Goal: Task Accomplishment & Management: Complete application form

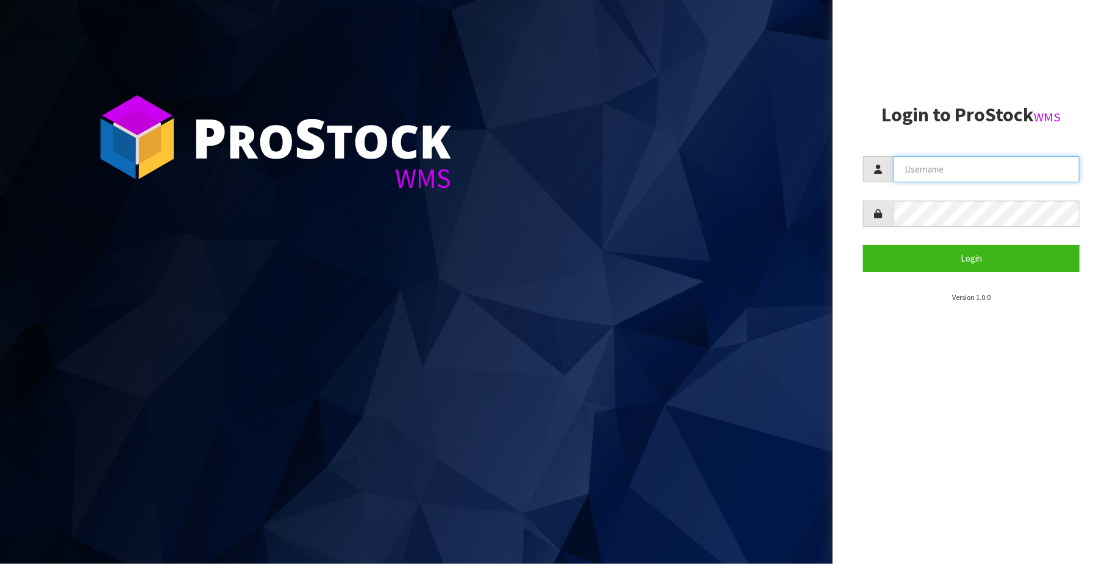
click at [1000, 176] on input "text" at bounding box center [987, 169] width 186 height 26
type input "[PERSON_NAME][EMAIL_ADDRESS][DOMAIN_NAME]"
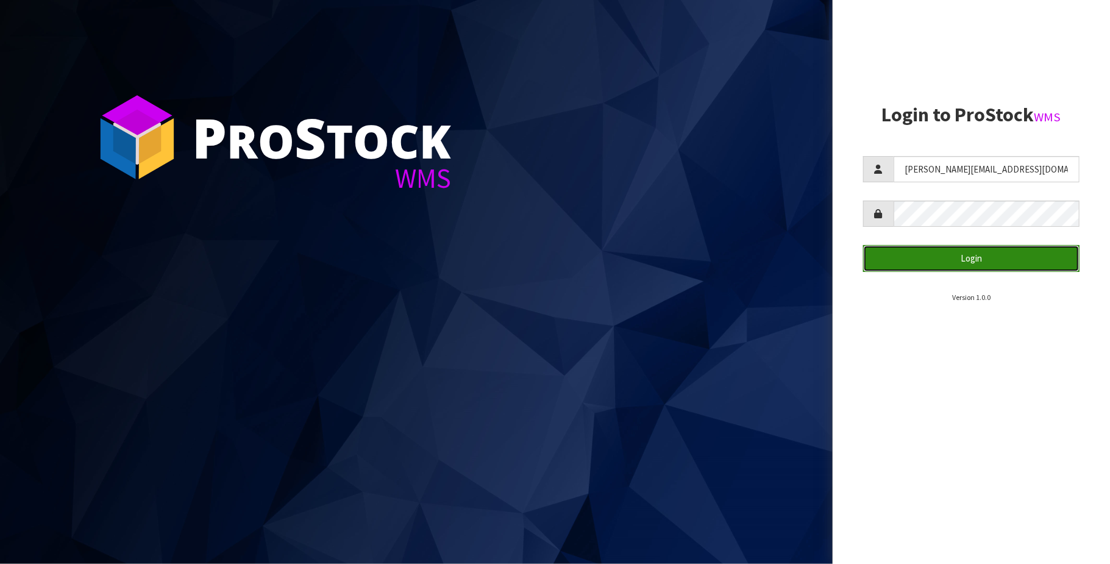
click at [987, 259] on button "Login" at bounding box center [971, 258] width 216 height 26
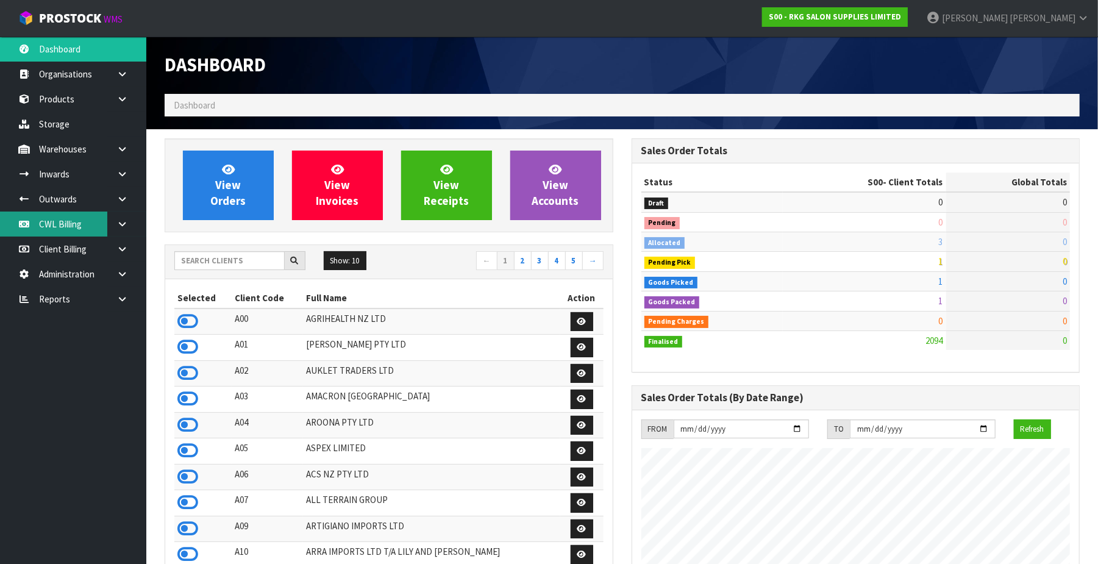
scroll to position [967, 467]
click at [74, 217] on link "CWL Billing" at bounding box center [73, 224] width 146 height 25
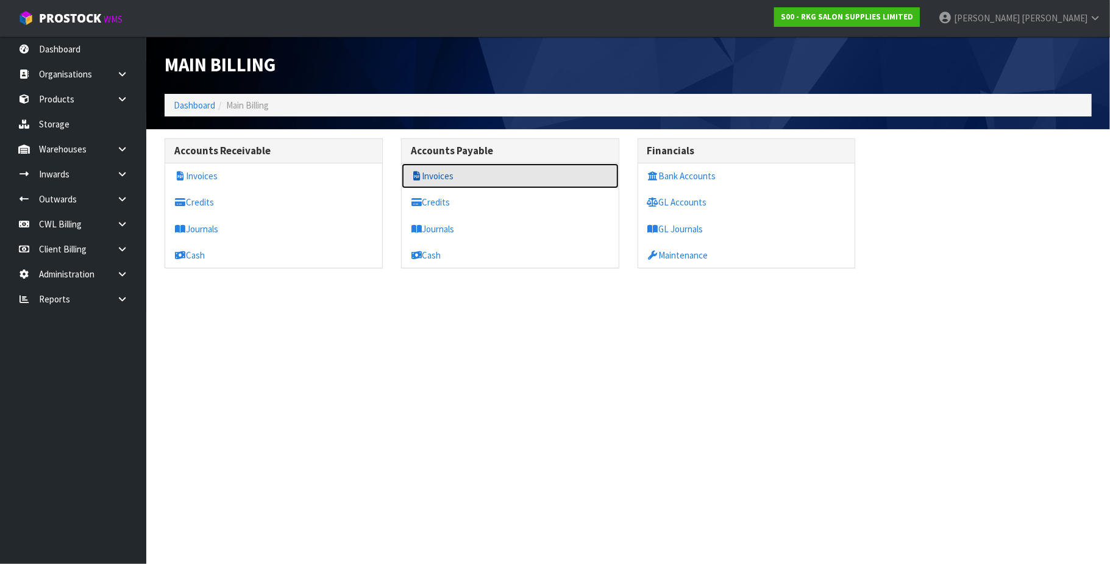
click at [443, 180] on link "Invoices" at bounding box center [510, 175] width 217 height 25
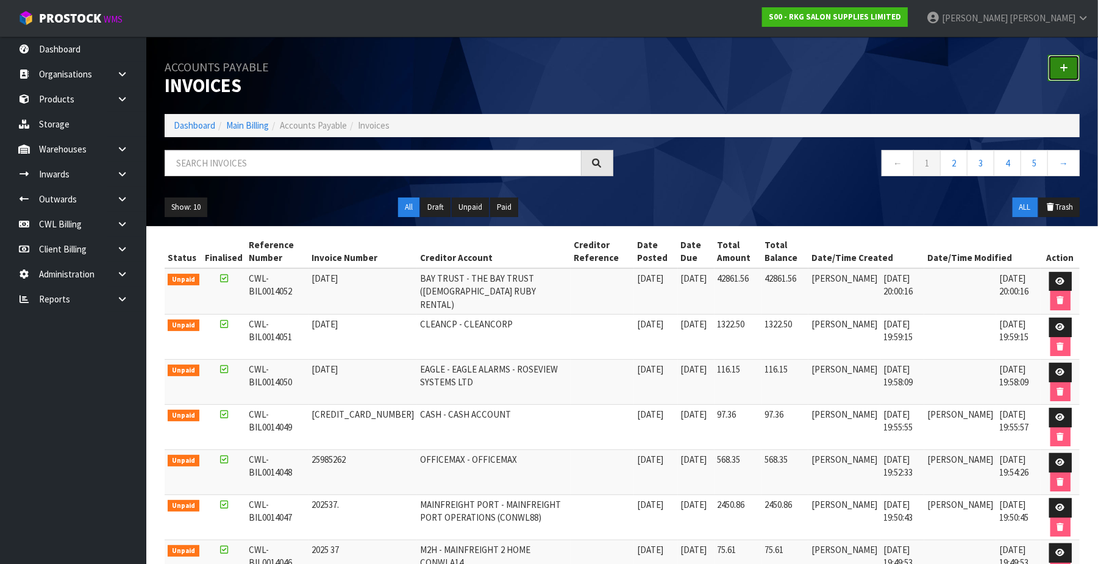
click at [1068, 66] on link at bounding box center [1064, 68] width 32 height 26
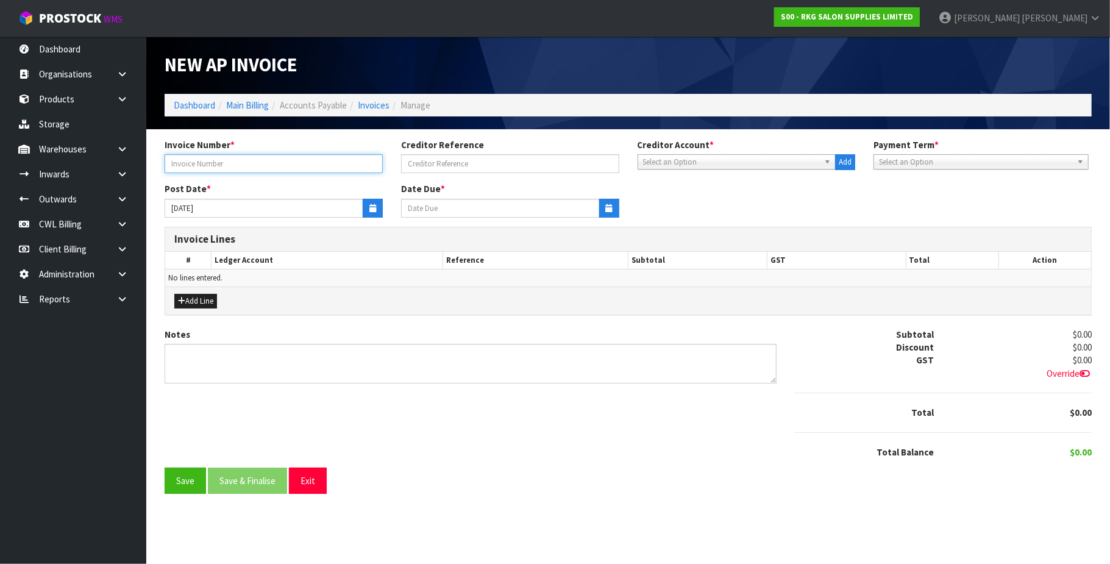
click at [276, 162] on input "text" at bounding box center [274, 163] width 218 height 19
type input "9243"
click at [659, 165] on span "Select an Option" at bounding box center [731, 162] width 177 height 15
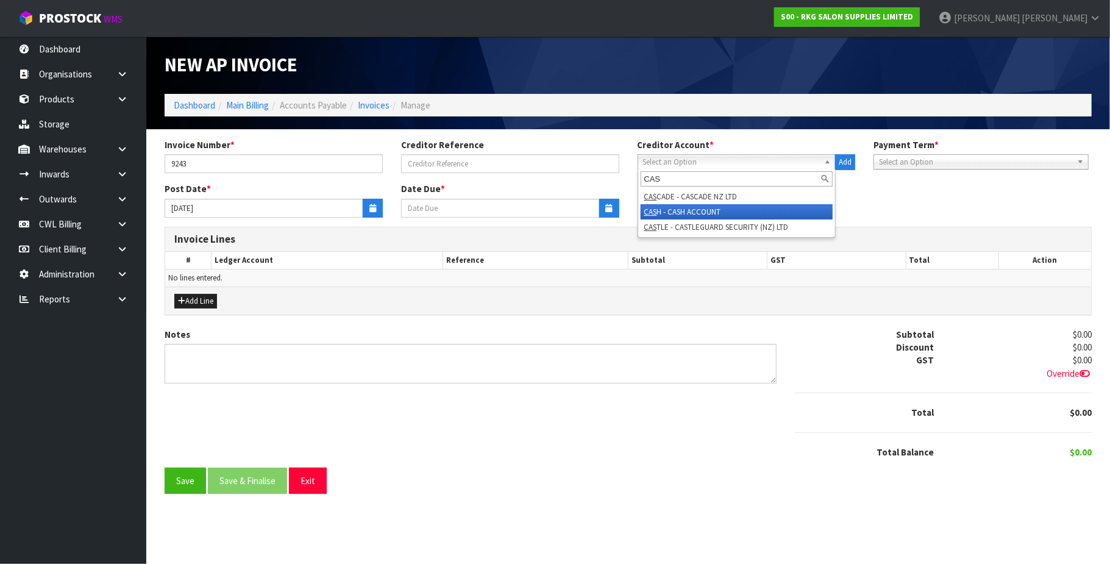
type input "CAS"
click at [684, 210] on li "CAS H - CASH ACCOUNT" at bounding box center [737, 211] width 193 height 15
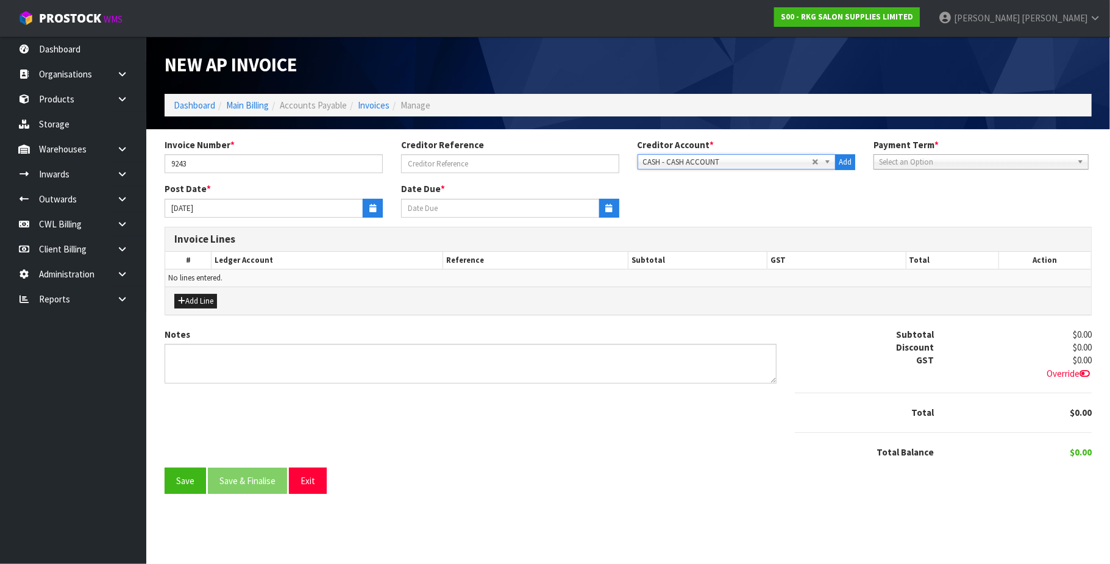
type input "[DATE]"
click at [369, 213] on button "button" at bounding box center [373, 208] width 20 height 19
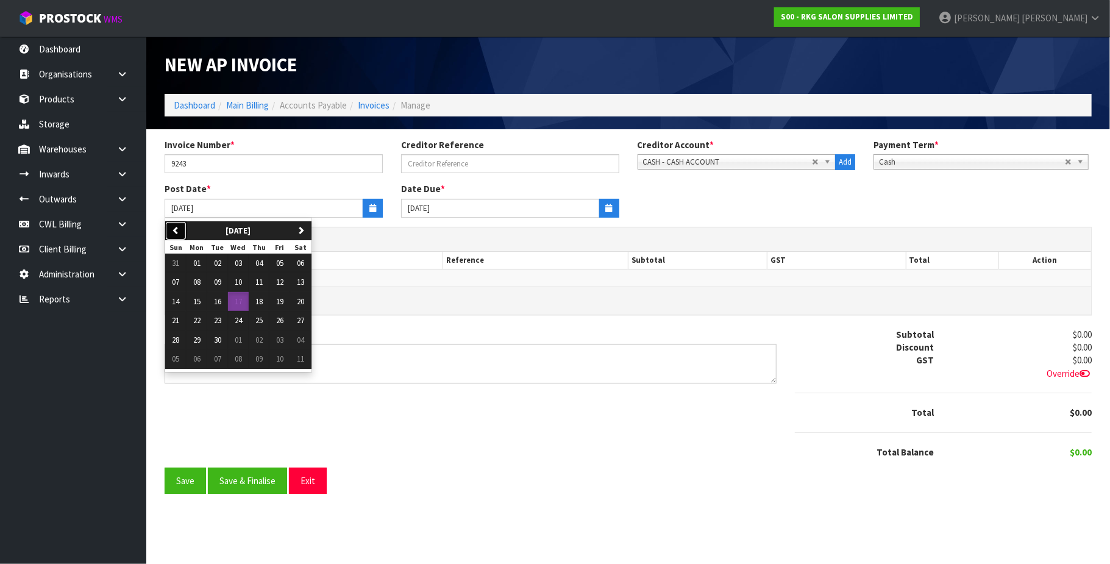
click at [182, 227] on button "previous" at bounding box center [175, 231] width 21 height 20
click at [305, 232] on icon "button" at bounding box center [301, 230] width 8 height 8
click at [242, 280] on span "10" at bounding box center [238, 282] width 7 height 10
type input "[DATE]"
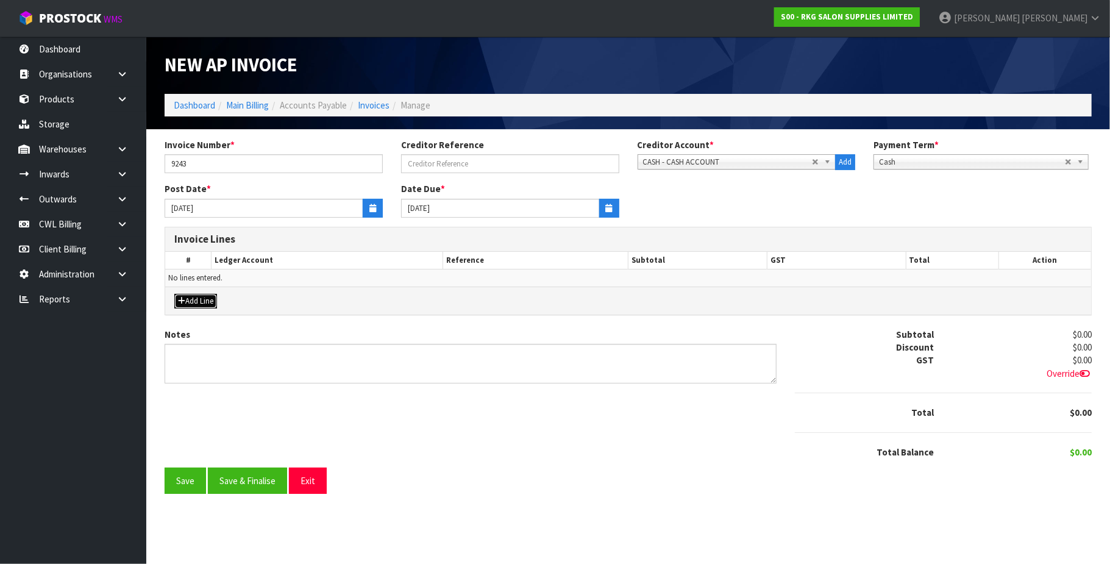
click at [207, 301] on button "Add Line" at bounding box center [195, 301] width 43 height 15
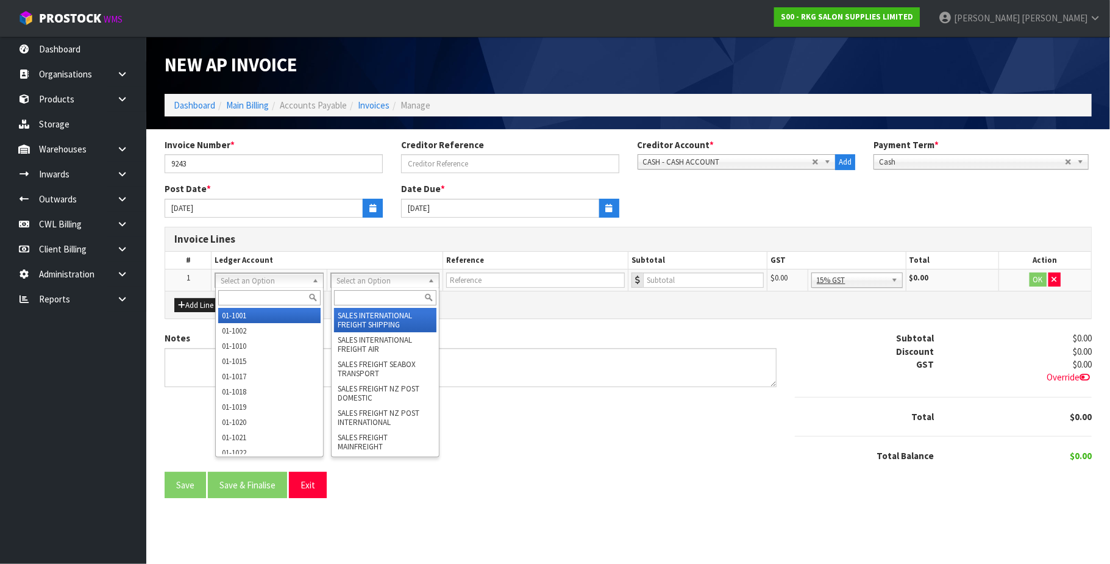
click at [354, 296] on input "text" at bounding box center [385, 297] width 103 height 15
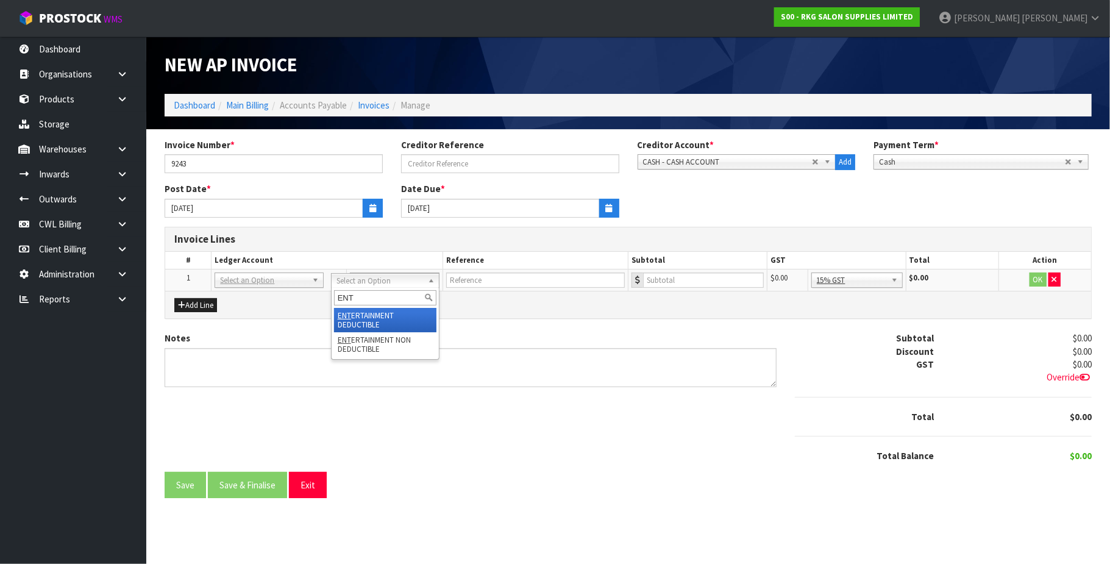
type input "ENT"
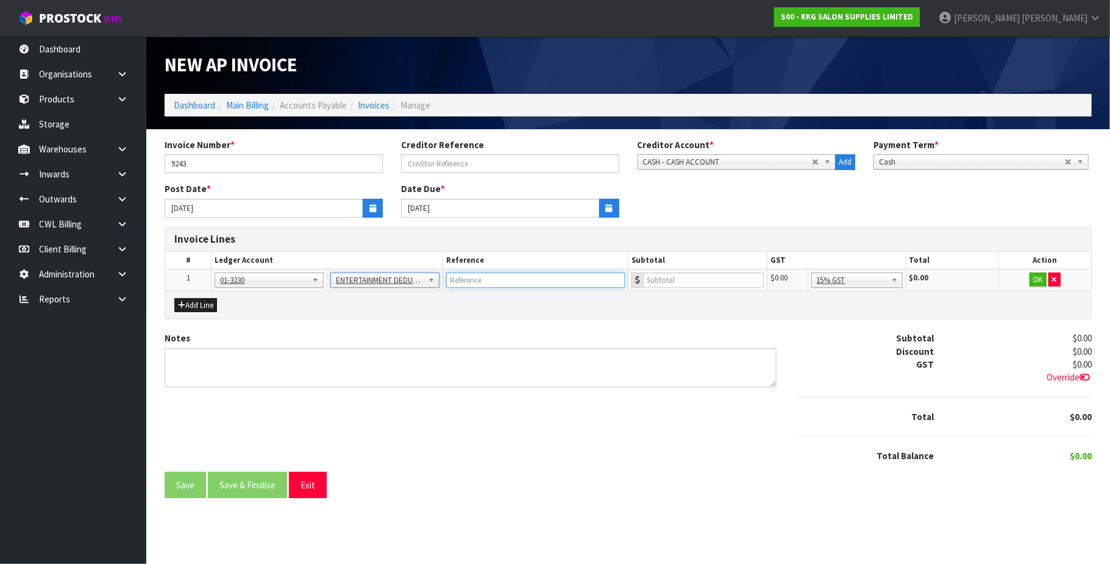
click at [495, 279] on input "text" at bounding box center [535, 280] width 179 height 15
type input "WOOLWORTHS - [PERSON_NAME] TEA FOR ROD"
type input "50.87"
click at [1032, 279] on button "OK" at bounding box center [1038, 280] width 17 height 15
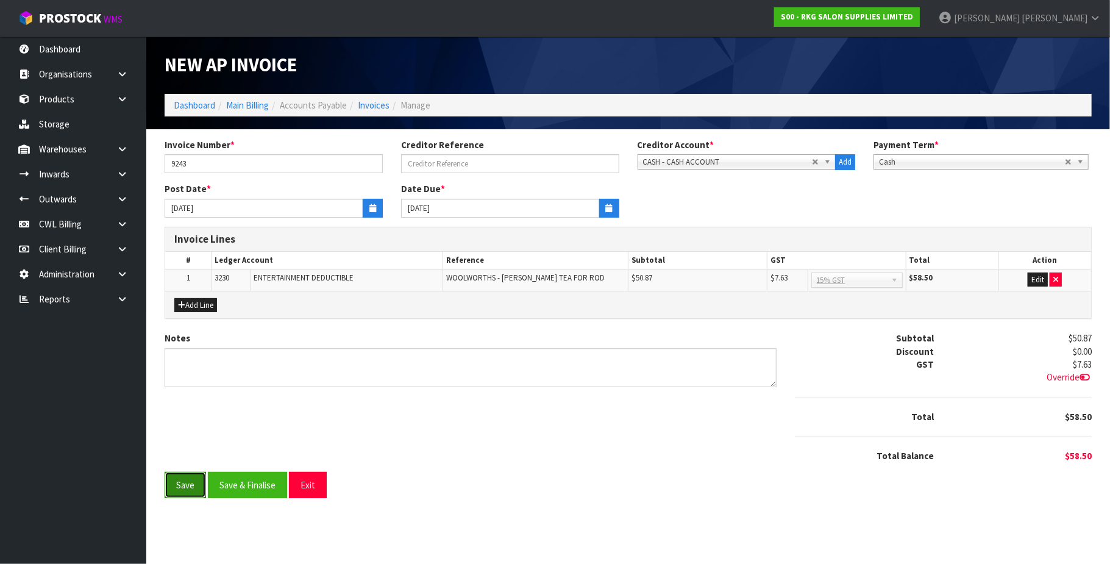
click at [191, 486] on button "Save" at bounding box center [185, 485] width 41 height 26
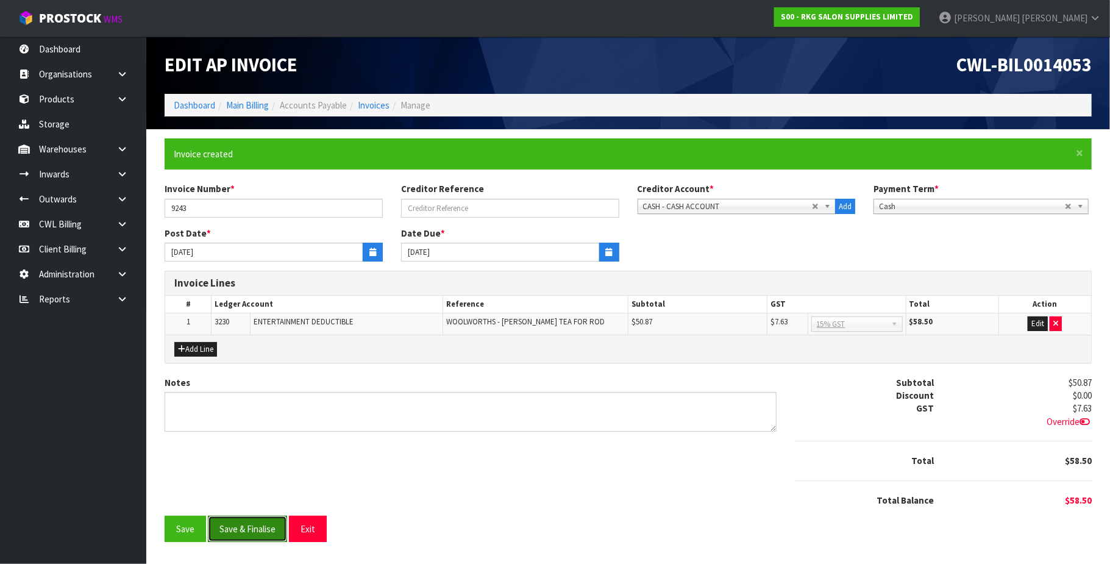
click at [255, 532] on button "Save & Finalise" at bounding box center [247, 529] width 79 height 26
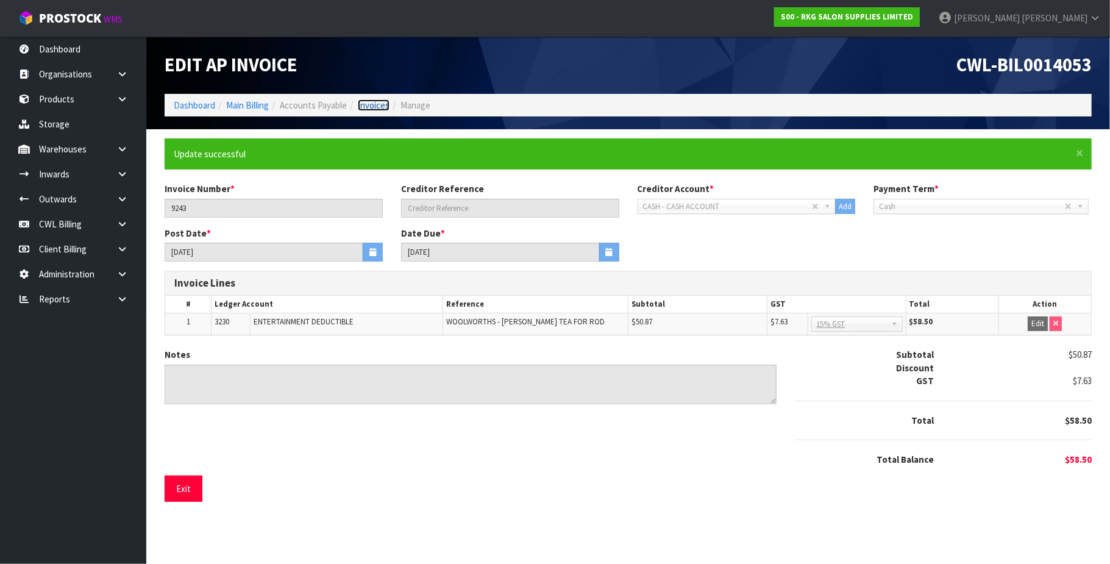
click at [377, 105] on link "Invoices" at bounding box center [374, 105] width 32 height 12
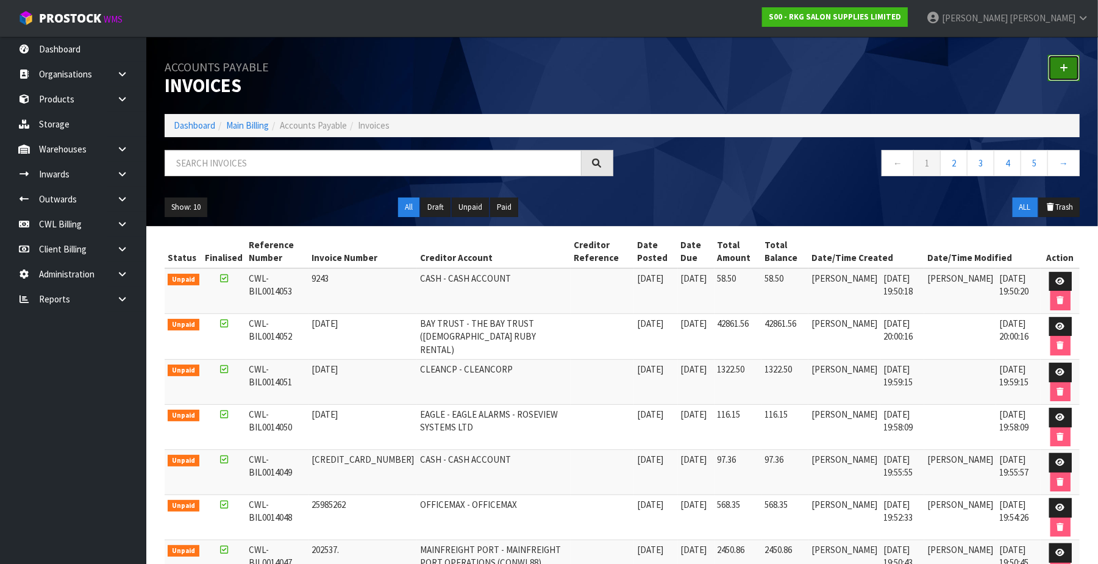
click at [1064, 62] on link at bounding box center [1064, 68] width 32 height 26
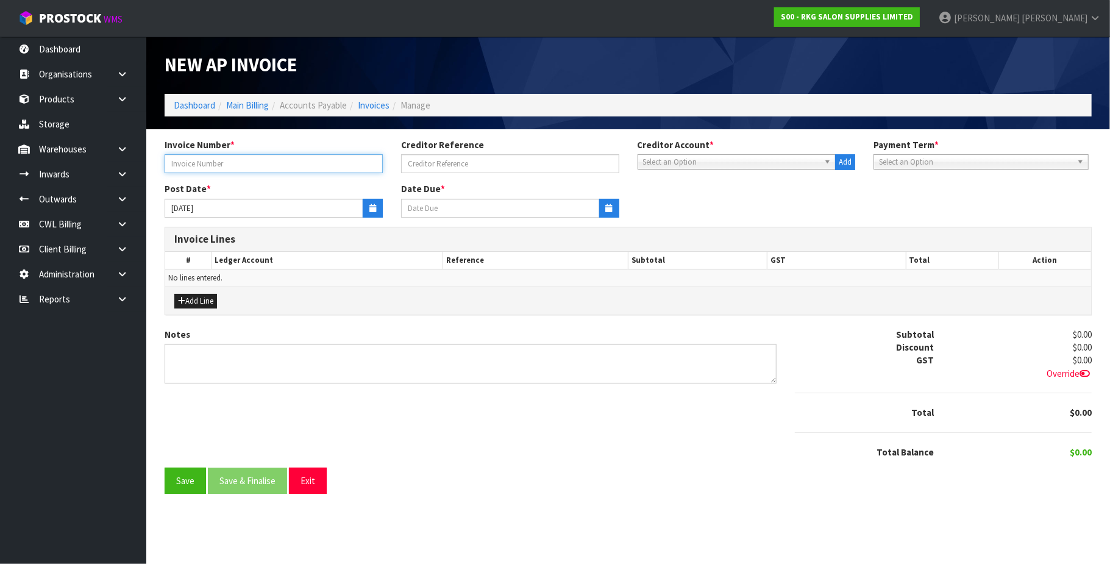
click at [205, 166] on input "text" at bounding box center [274, 163] width 218 height 19
click at [255, 168] on input "987676" at bounding box center [274, 163] width 218 height 19
type input "987676 -BUNNINGS"
click at [718, 160] on span "Select an Option" at bounding box center [731, 162] width 177 height 15
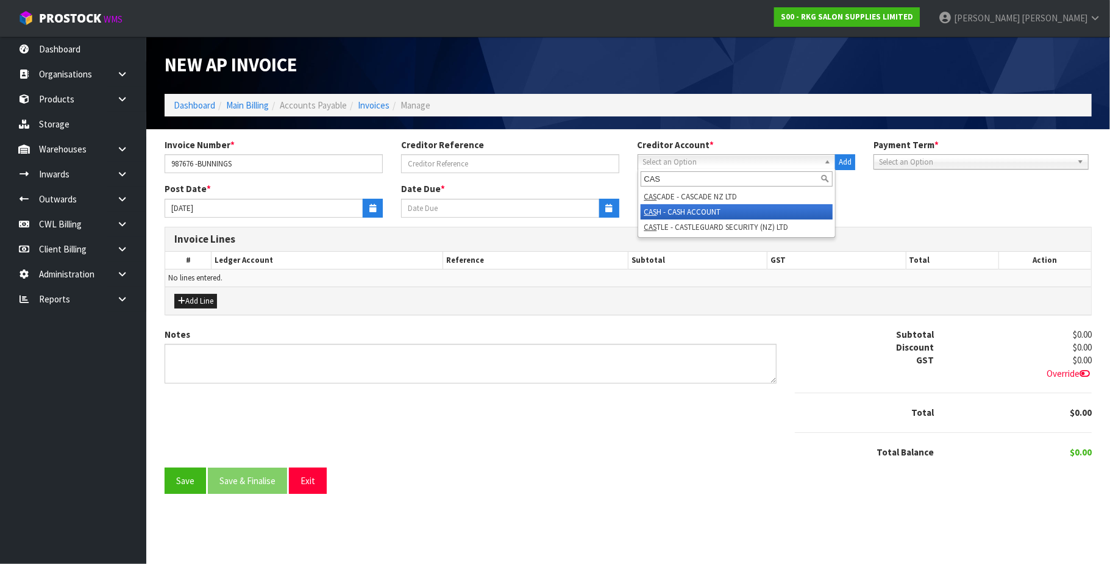
type input "CAS"
drag, startPoint x: 718, startPoint y: 212, endPoint x: 356, endPoint y: 211, distance: 361.6
click at [717, 212] on li "CAS H - CASH ACCOUNT" at bounding box center [737, 211] width 193 height 15
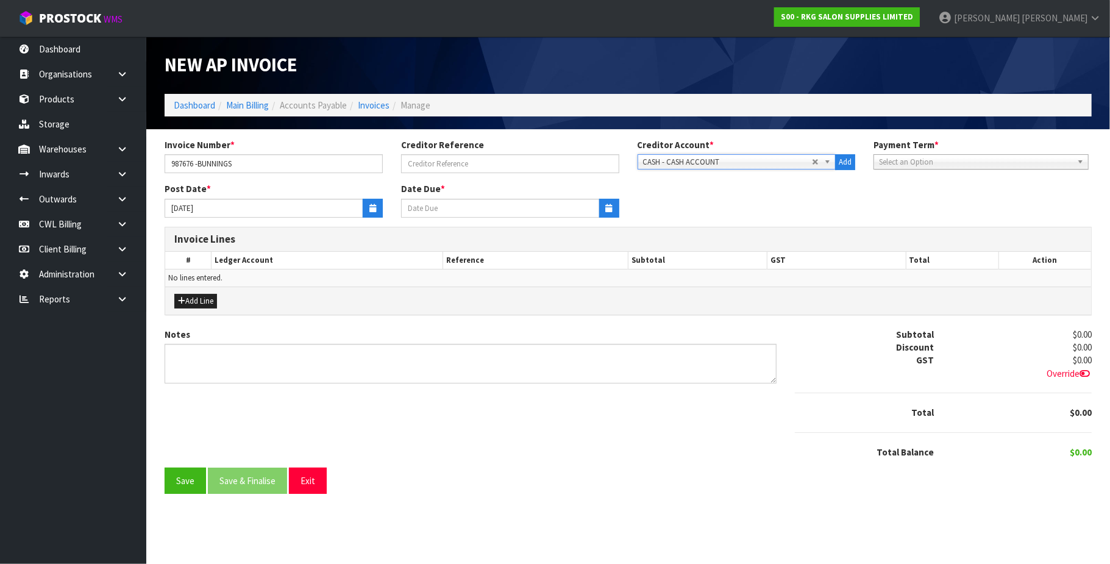
type input "[DATE]"
click at [364, 210] on button "button" at bounding box center [373, 208] width 20 height 19
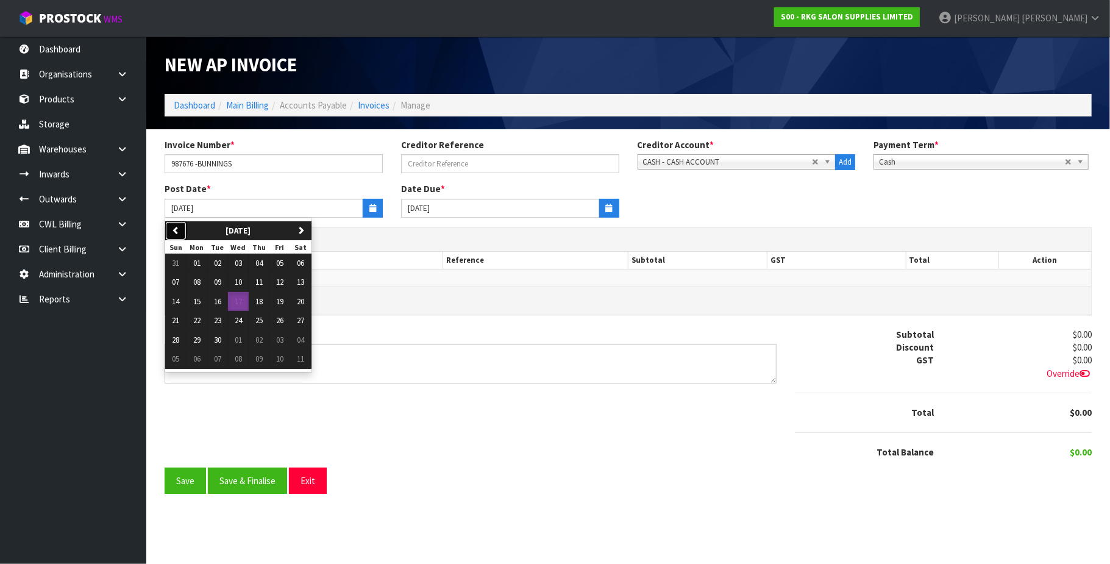
click at [184, 232] on button "previous" at bounding box center [175, 231] width 21 height 20
click at [305, 232] on icon "button" at bounding box center [301, 230] width 8 height 8
click at [305, 281] on span "13" at bounding box center [301, 282] width 7 height 10
type input "[DATE]"
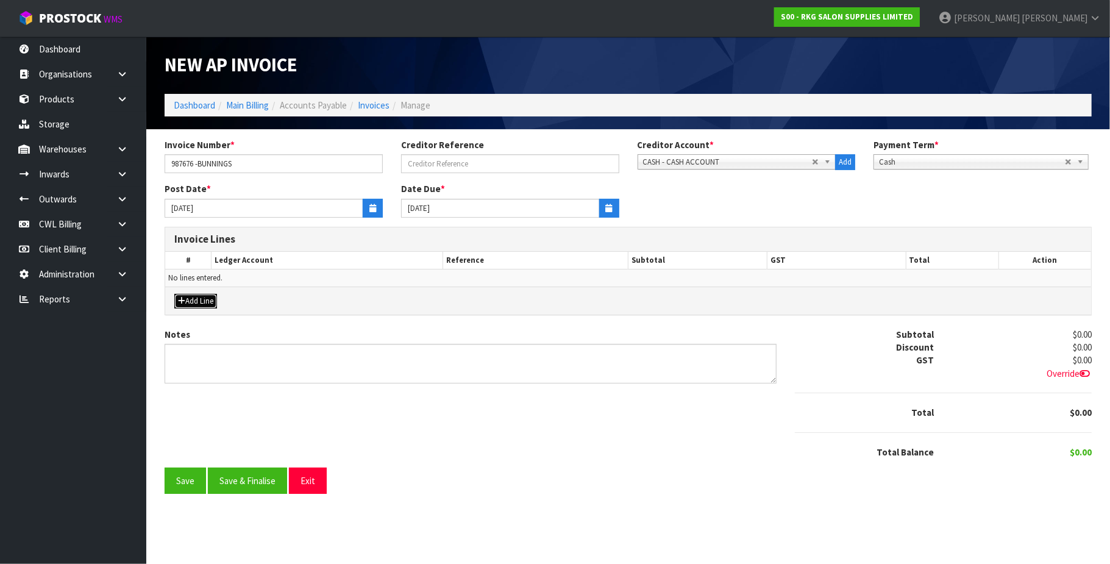
click at [213, 295] on button "Add Line" at bounding box center [195, 301] width 43 height 15
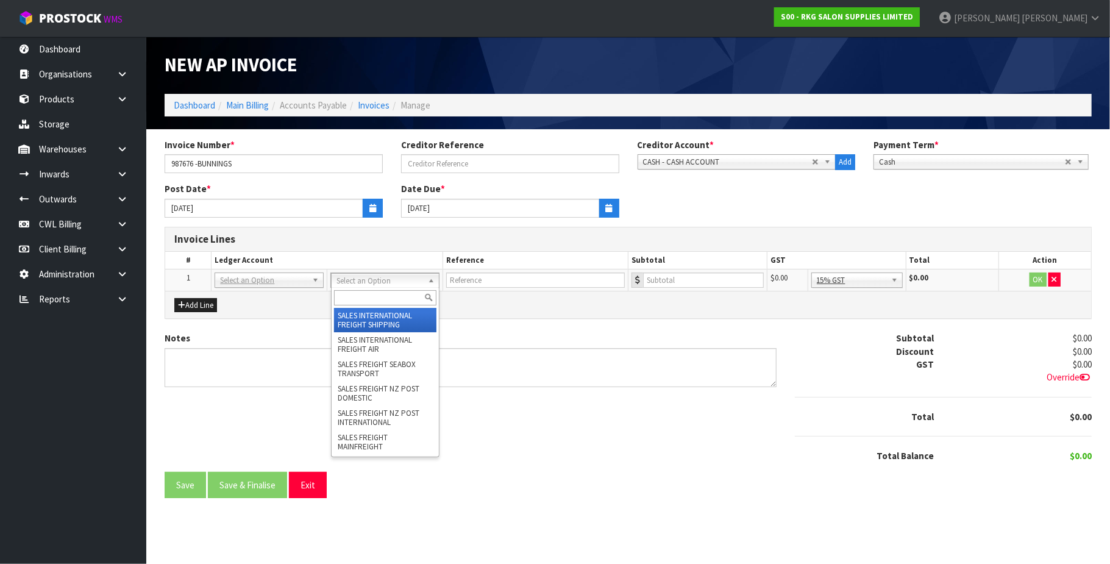
click at [354, 298] on input "text" at bounding box center [385, 297] width 103 height 15
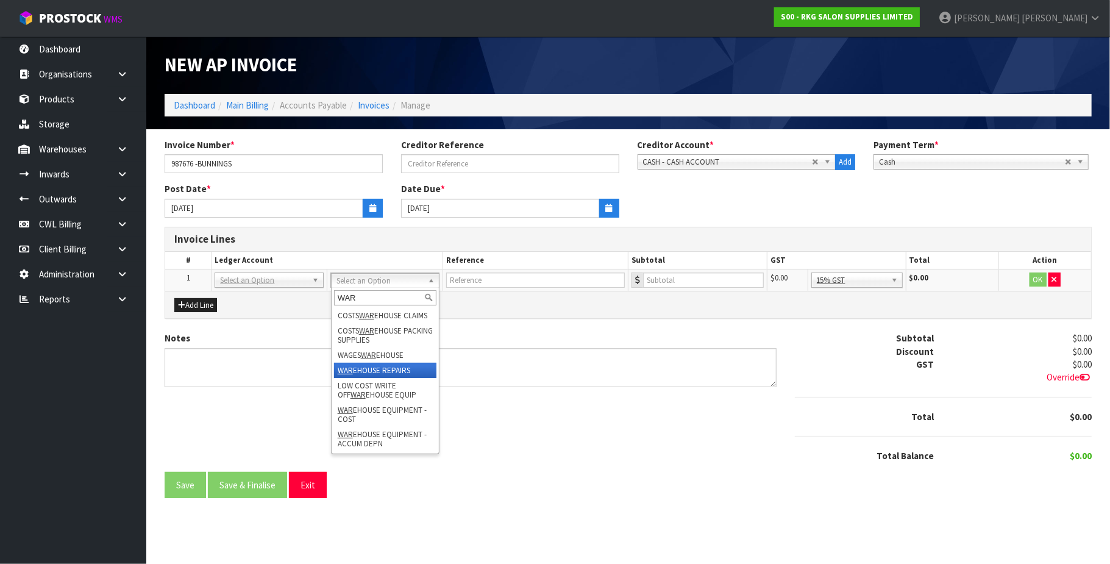
type input "WAR"
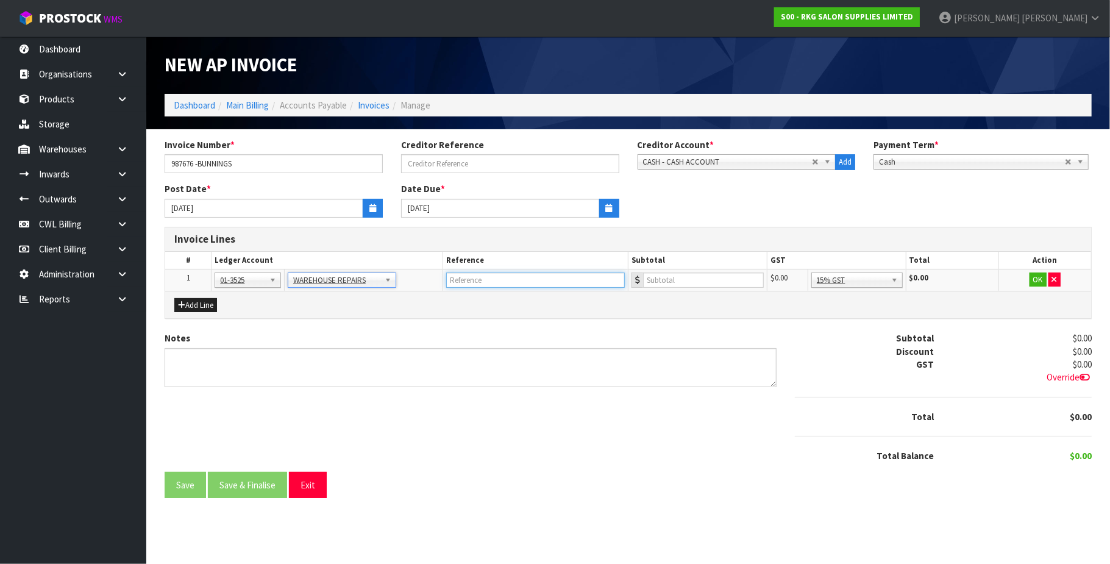
click at [472, 282] on input "text" at bounding box center [535, 280] width 179 height 15
type input "BUNNINGS"
type input "52.95"
click at [1033, 281] on button "OK" at bounding box center [1038, 280] width 17 height 15
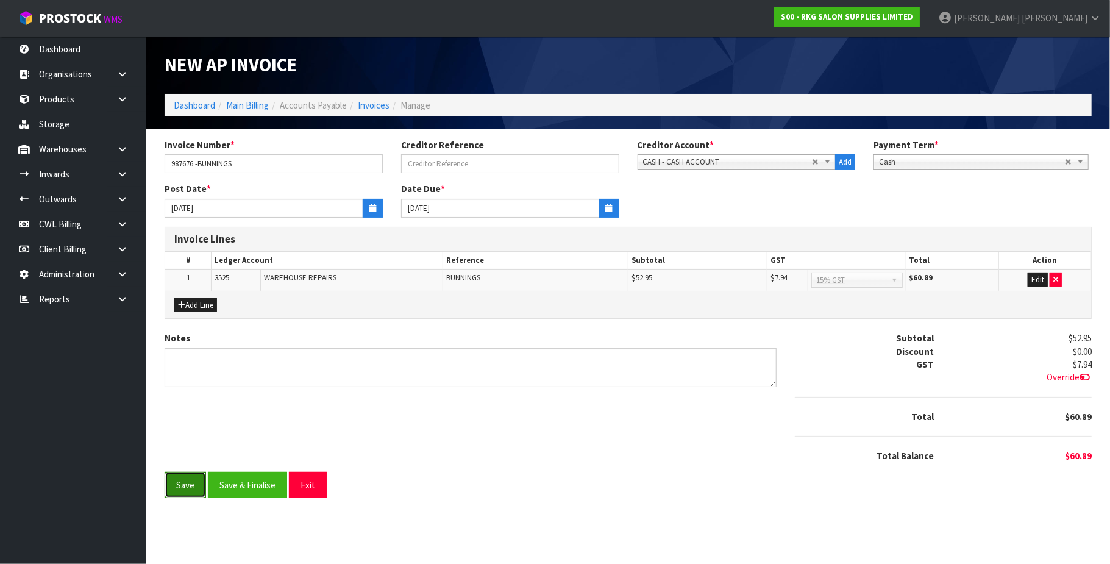
click at [185, 491] on button "Save" at bounding box center [185, 485] width 41 height 26
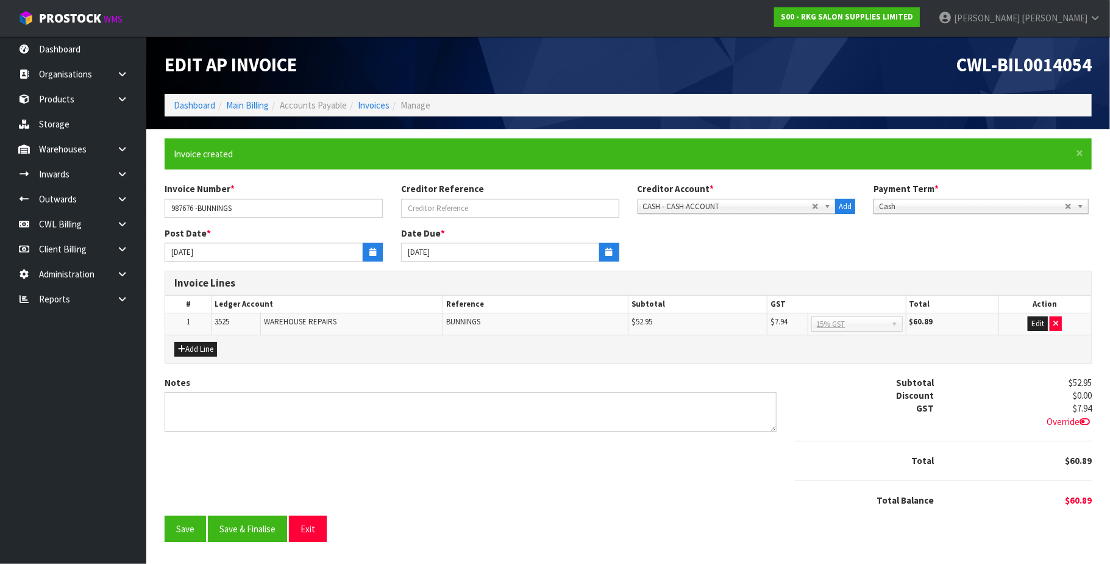
click at [1057, 422] on span "Override" at bounding box center [1069, 422] width 45 height 12
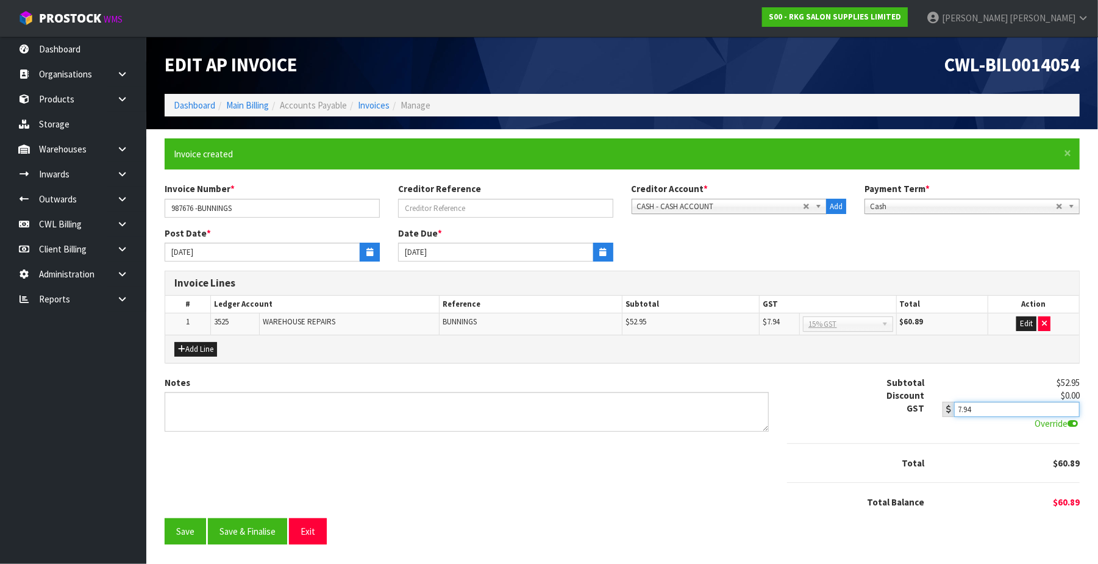
click at [978, 408] on input "7.94" at bounding box center [1017, 409] width 126 height 15
type input "7.95"
click at [196, 533] on button "Save" at bounding box center [185, 531] width 41 height 26
click at [274, 532] on button "Save & Finalise" at bounding box center [247, 531] width 79 height 26
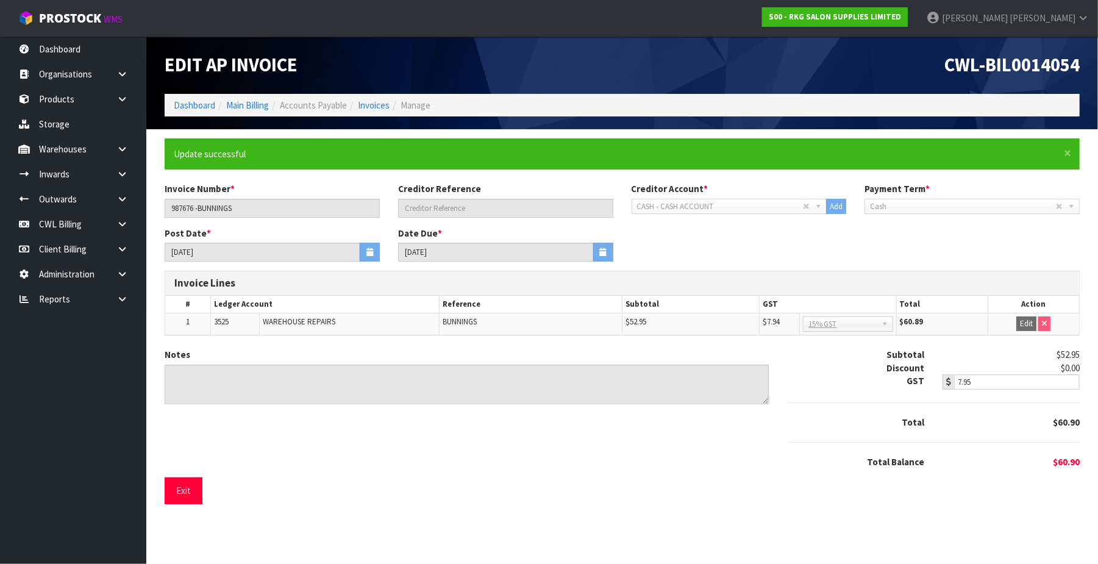
scroll to position [0, 0]
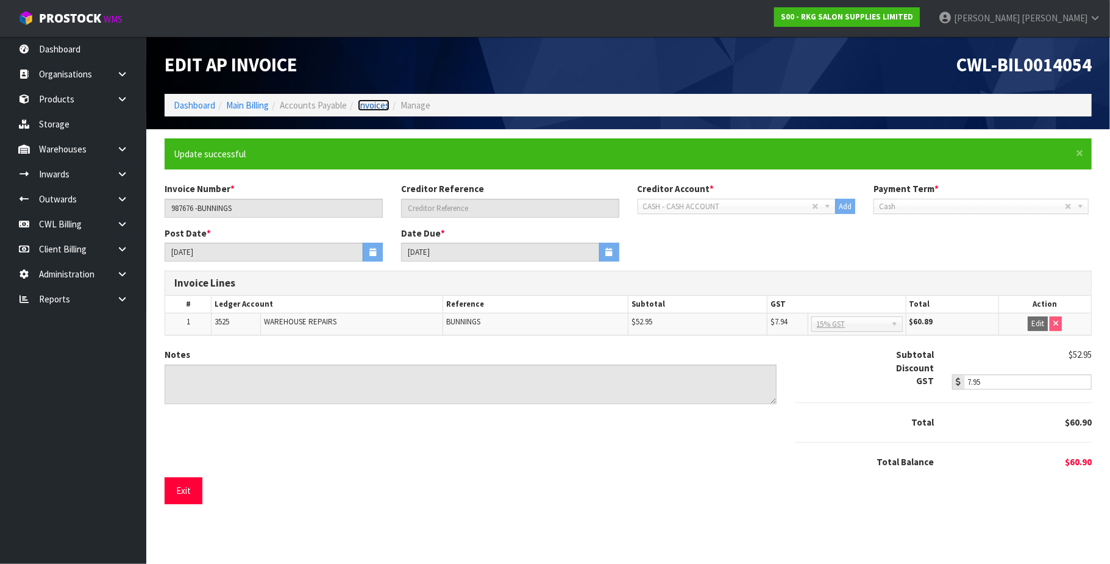
click at [380, 103] on link "Invoices" at bounding box center [374, 105] width 32 height 12
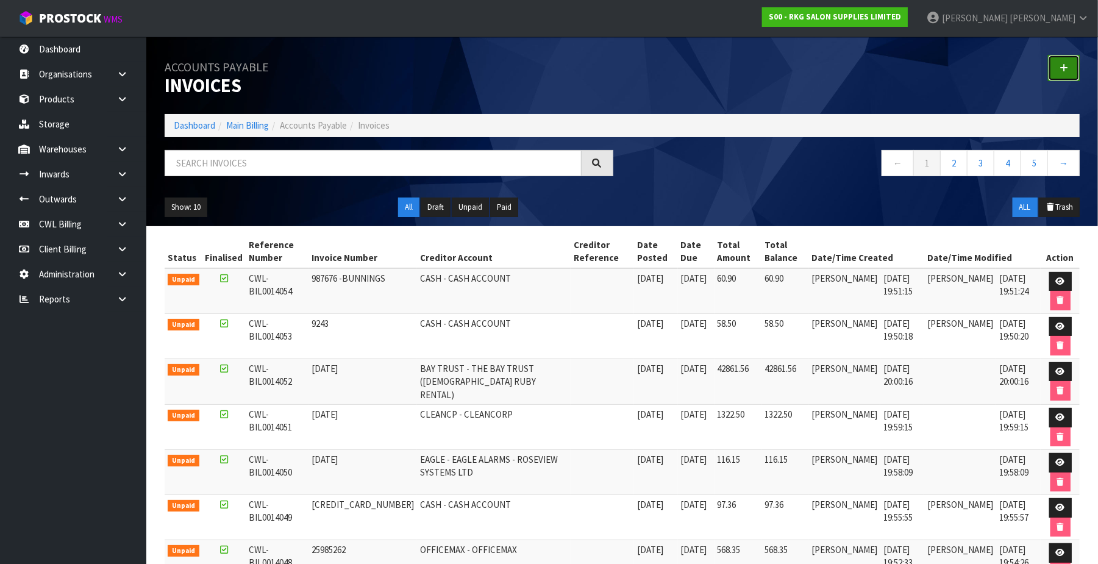
click at [1062, 66] on icon at bounding box center [1064, 67] width 9 height 9
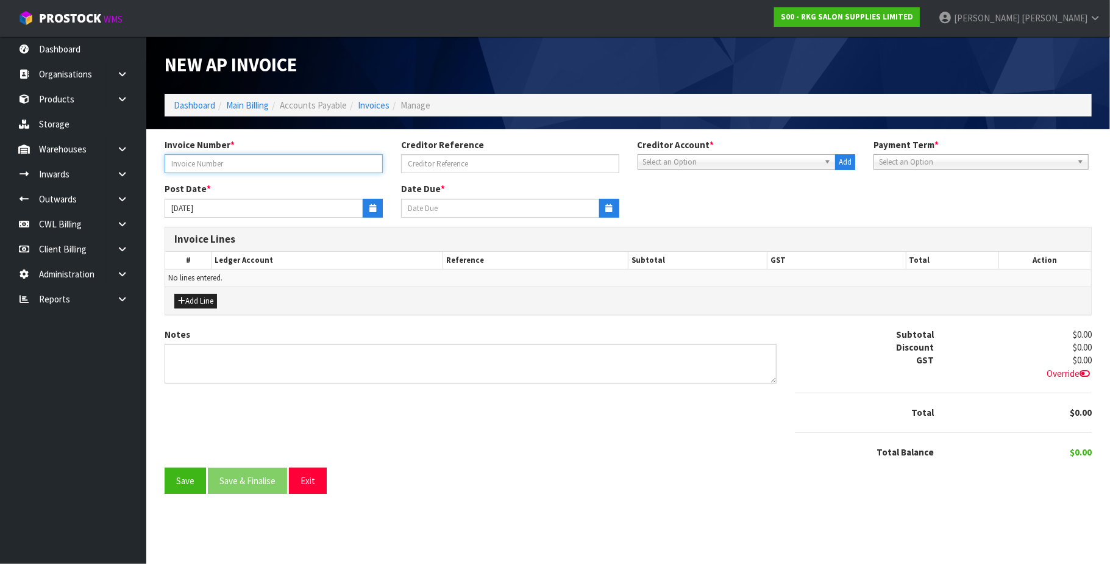
click at [293, 166] on input "text" at bounding box center [274, 163] width 218 height 19
click at [674, 157] on span "Select an Option" at bounding box center [731, 162] width 177 height 15
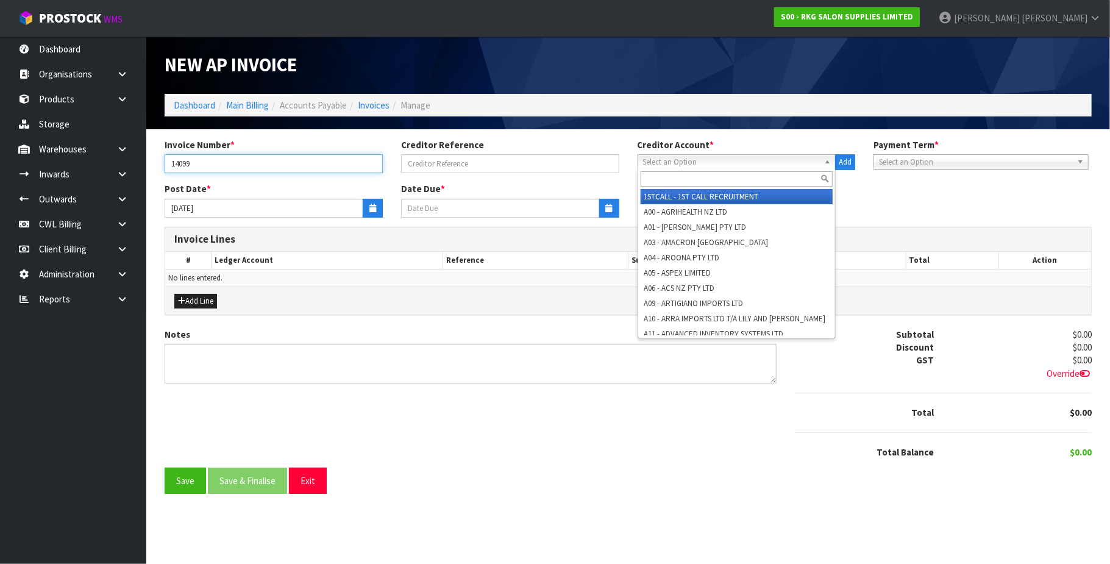
click at [279, 161] on input "14099" at bounding box center [274, 163] width 218 height 19
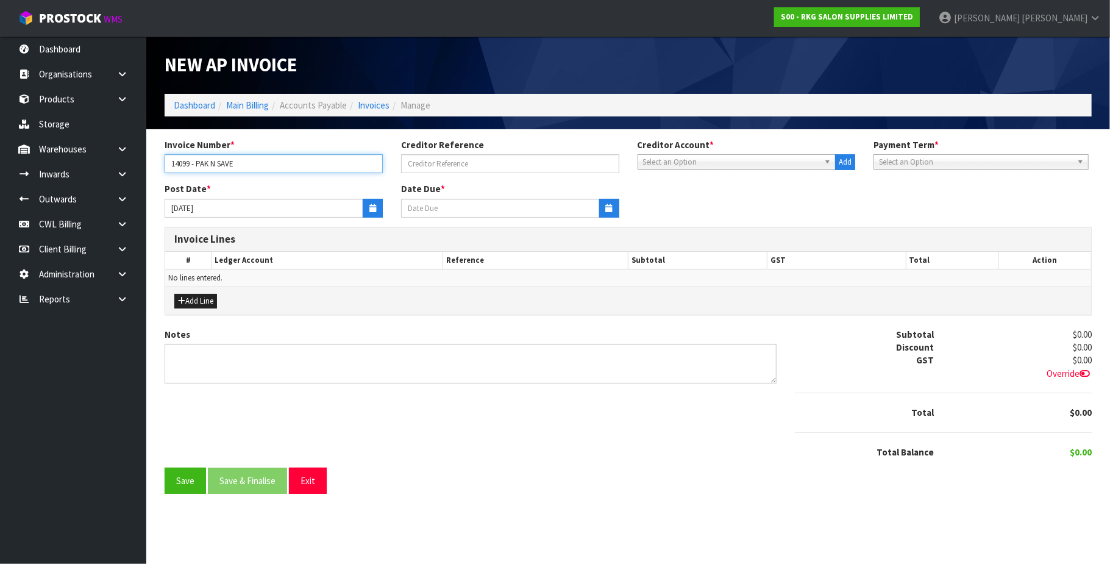
type input "14099 - PAK N SAVE"
click at [698, 160] on span "Select an Option" at bounding box center [731, 162] width 177 height 15
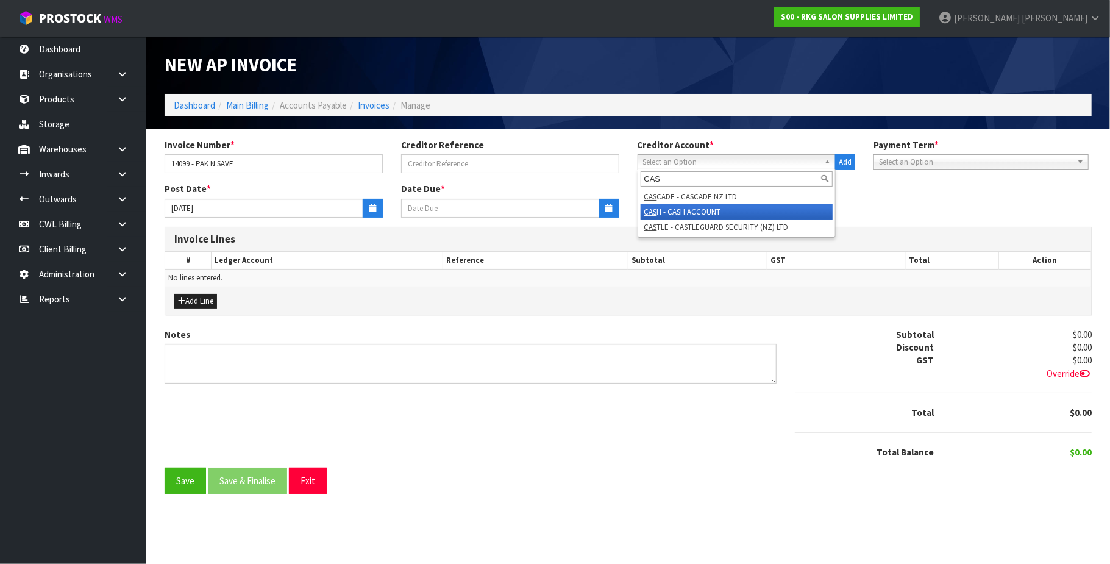
type input "CAS"
click at [687, 210] on li "CAS H - CASH ACCOUNT" at bounding box center [737, 211] width 193 height 15
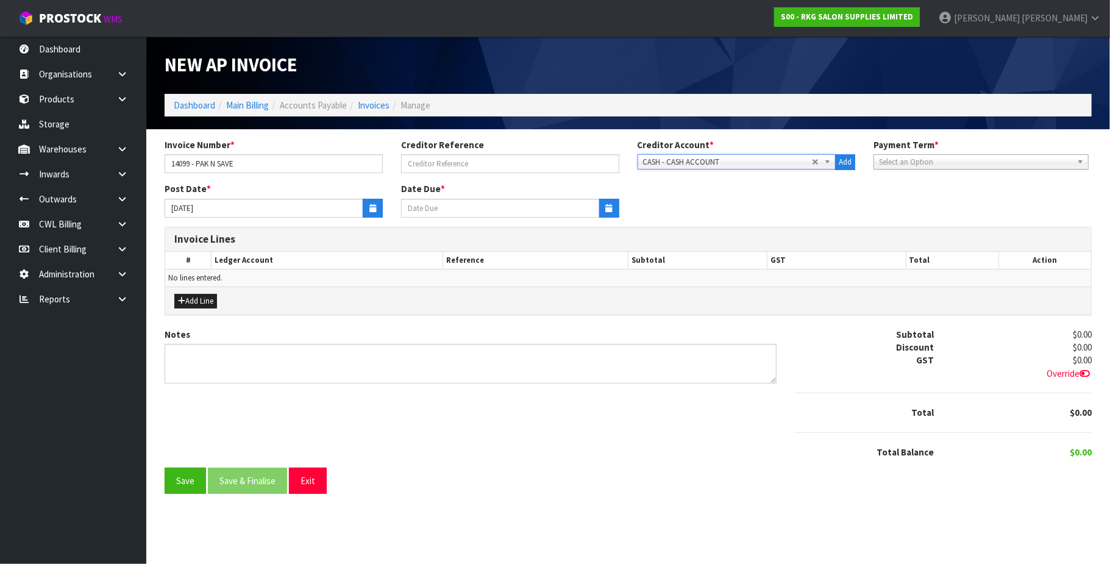
type input "[DATE]"
click at [377, 208] on button "button" at bounding box center [373, 208] width 20 height 19
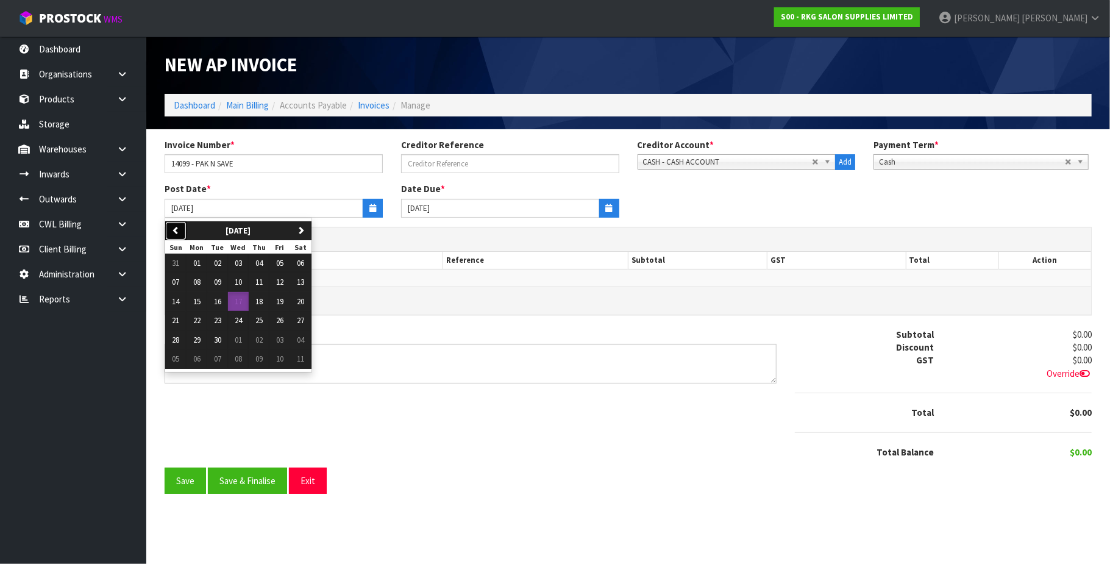
click at [184, 228] on button "previous" at bounding box center [175, 231] width 21 height 20
click at [284, 304] on span "15" at bounding box center [279, 301] width 7 height 10
type input "[DATE]"
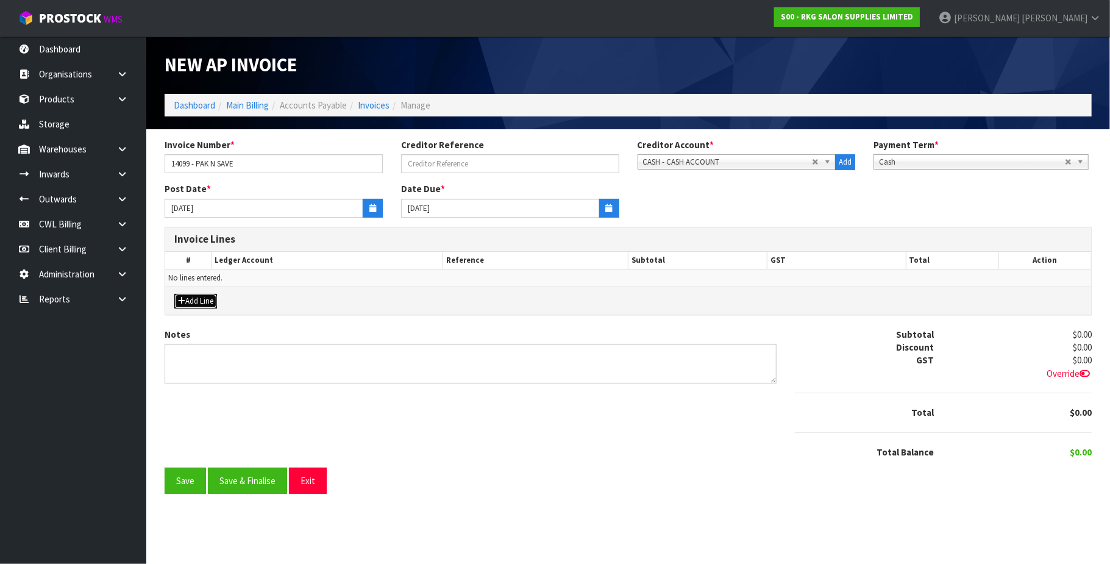
click at [201, 298] on button "Add Line" at bounding box center [195, 301] width 43 height 15
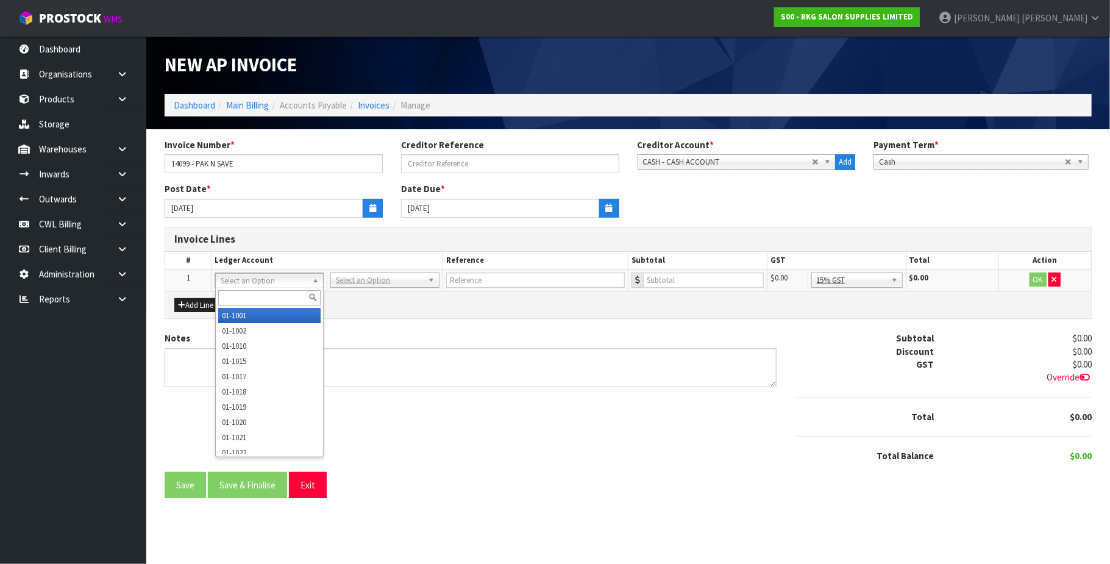
click at [257, 304] on input "text" at bounding box center [269, 297] width 103 height 15
type input "3075"
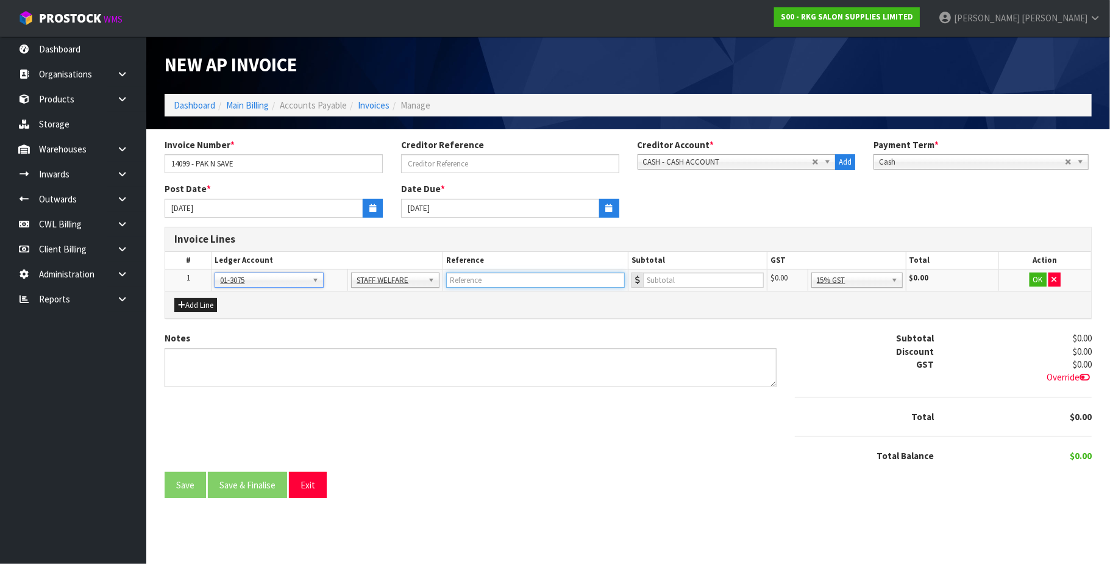
click at [471, 282] on input "text" at bounding box center [535, 280] width 179 height 15
click at [443, 262] on th "Reference" at bounding box center [535, 261] width 185 height 18
click at [510, 277] on input "SANITARY PAD" at bounding box center [535, 280] width 179 height 15
click at [510, 277] on input "SANITARY PADS" at bounding box center [535, 280] width 179 height 15
type input "SANITARY PADS"
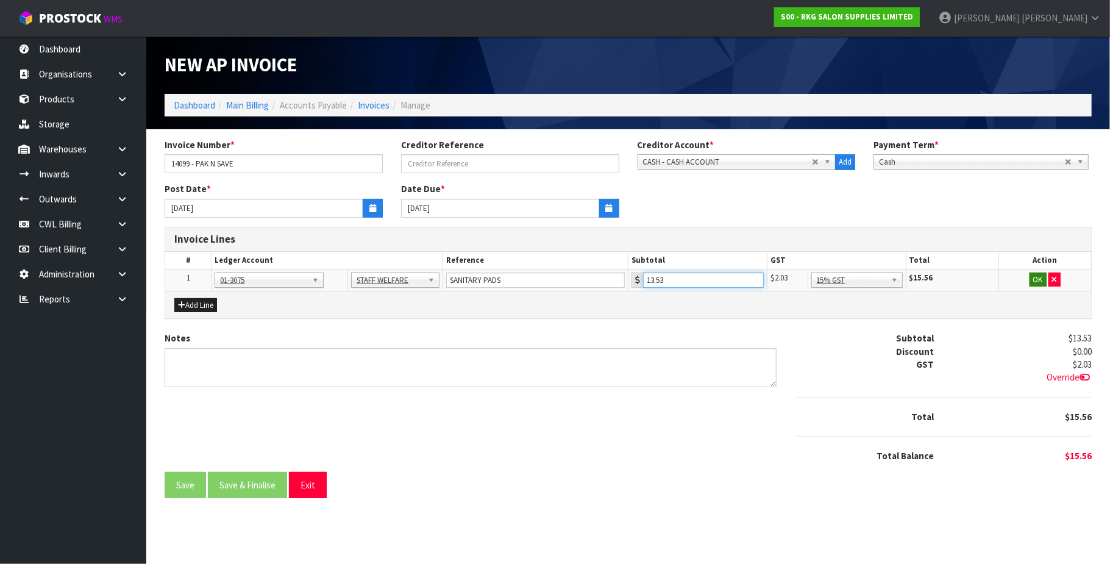
type input "13.53"
click at [1037, 281] on button "OK" at bounding box center [1038, 280] width 17 height 15
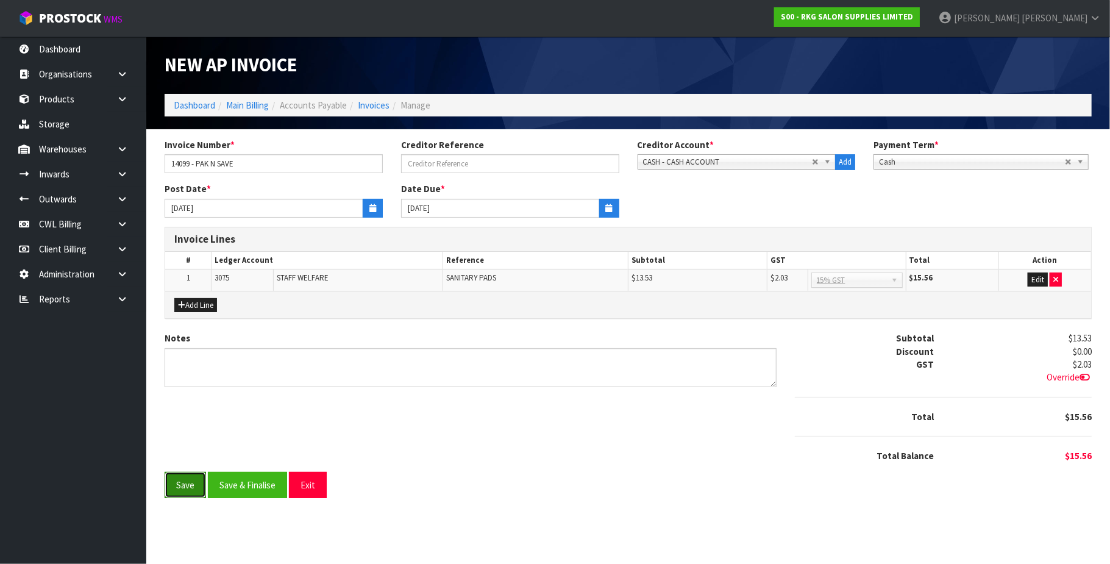
click at [185, 491] on button "Save" at bounding box center [185, 485] width 41 height 26
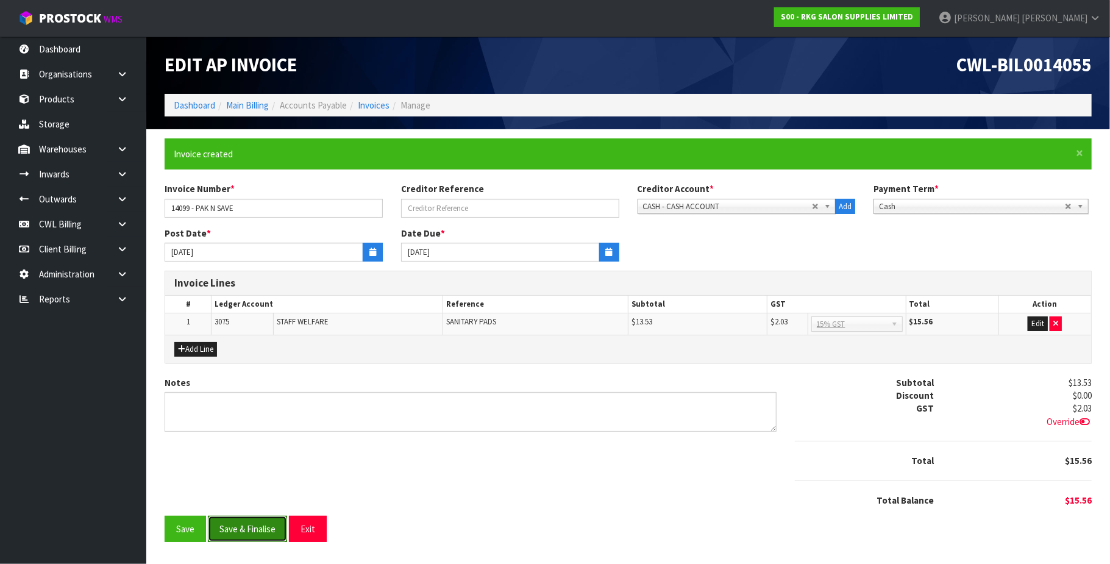
click at [245, 526] on button "Save & Finalise" at bounding box center [247, 529] width 79 height 26
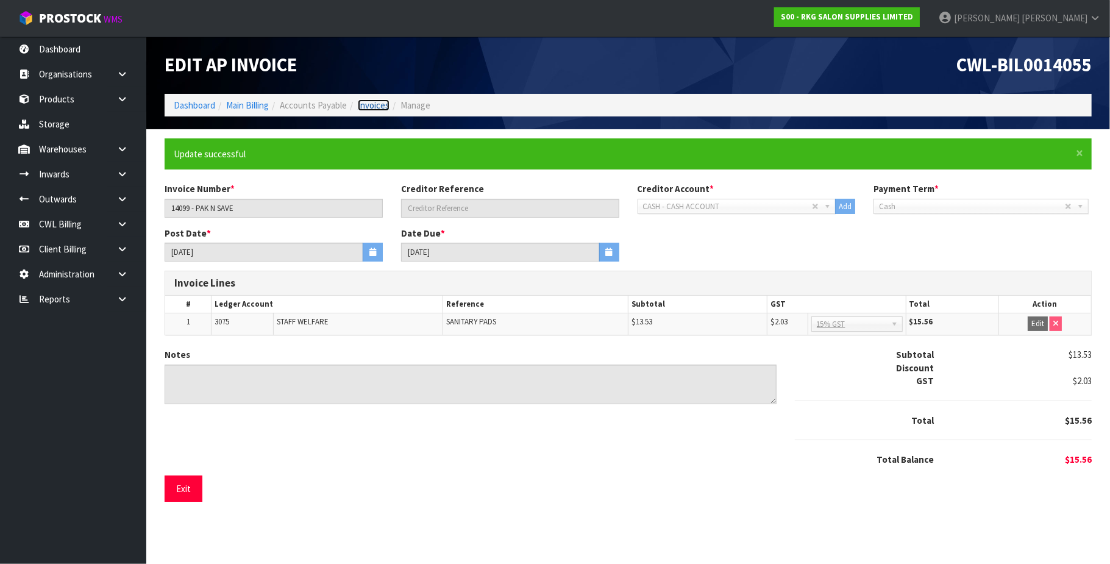
click at [384, 110] on link "Invoices" at bounding box center [374, 105] width 32 height 12
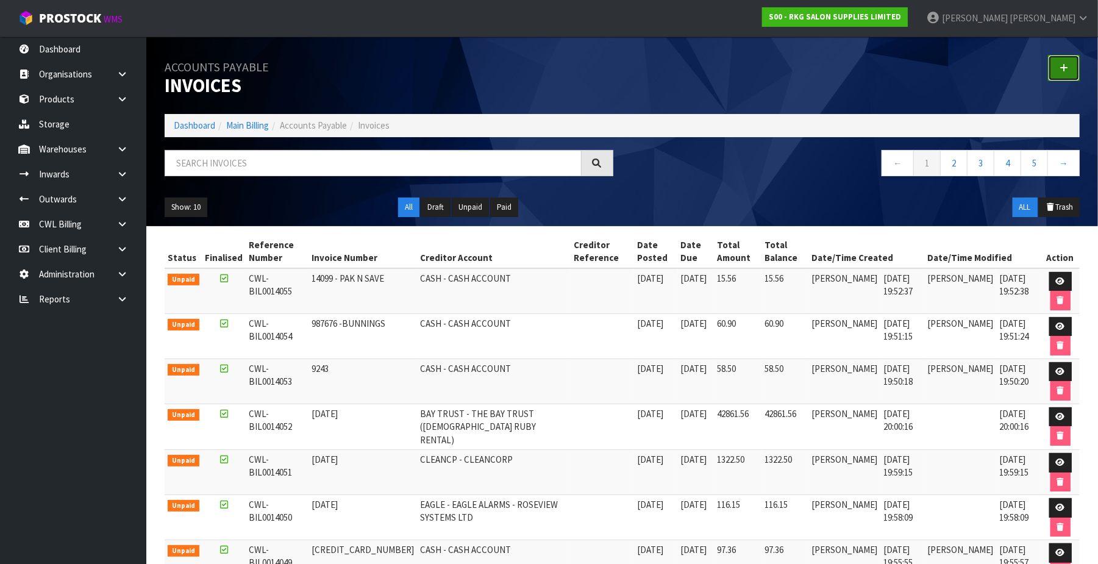
click at [1063, 64] on icon at bounding box center [1064, 67] width 9 height 9
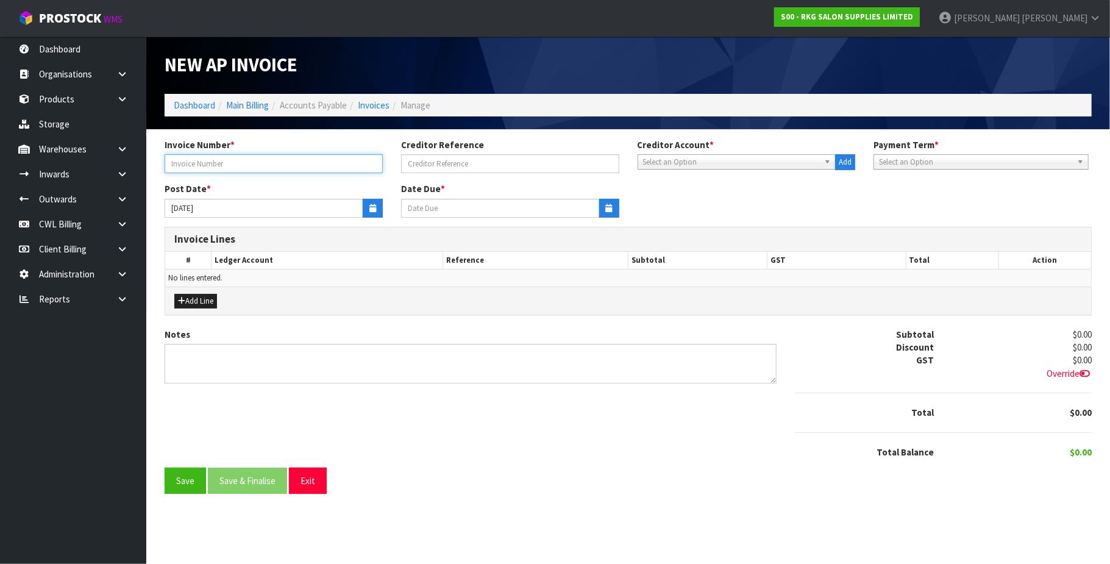
click at [285, 159] on input "text" at bounding box center [274, 163] width 218 height 19
type input "107813"
click at [680, 166] on span "Select an Option" at bounding box center [731, 162] width 177 height 15
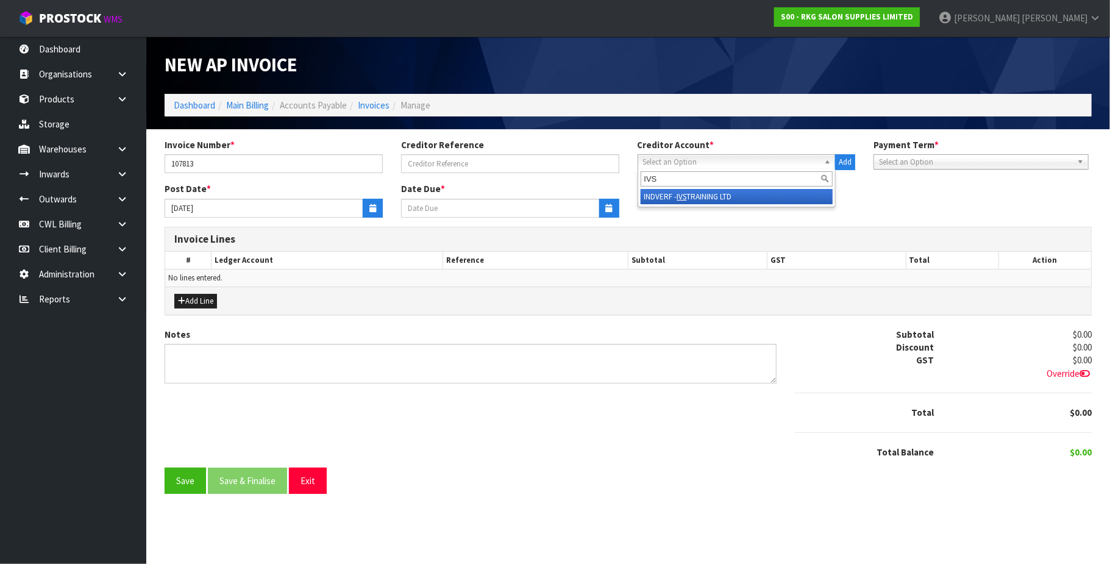
type input "IVS"
click at [705, 191] on li "INDVERF - IVS TRAINING LTD" at bounding box center [737, 196] width 193 height 15
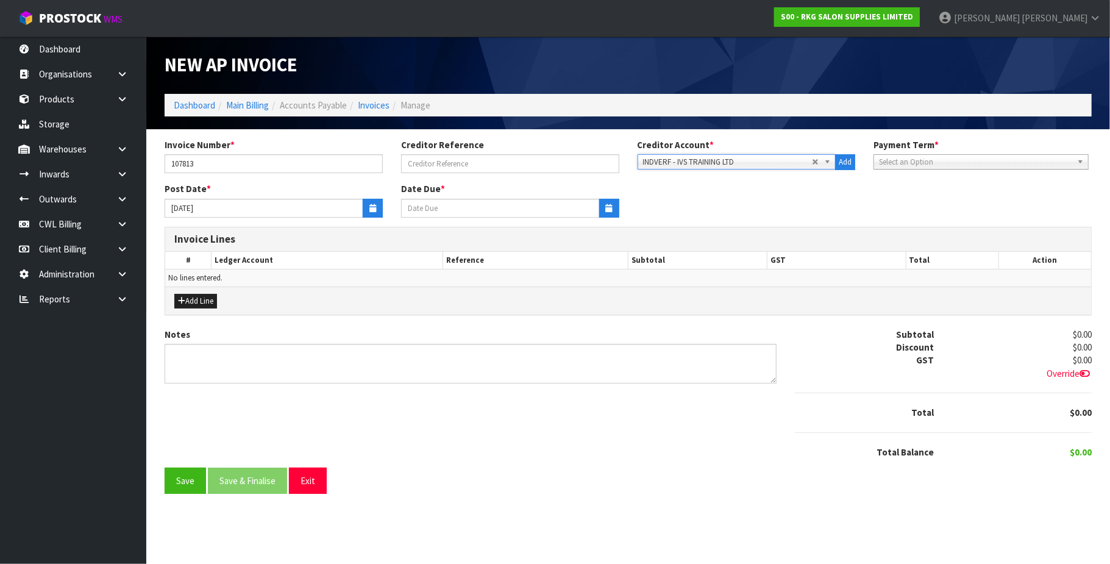
type input "[DATE]"
click at [373, 204] on icon "button" at bounding box center [372, 208] width 7 height 8
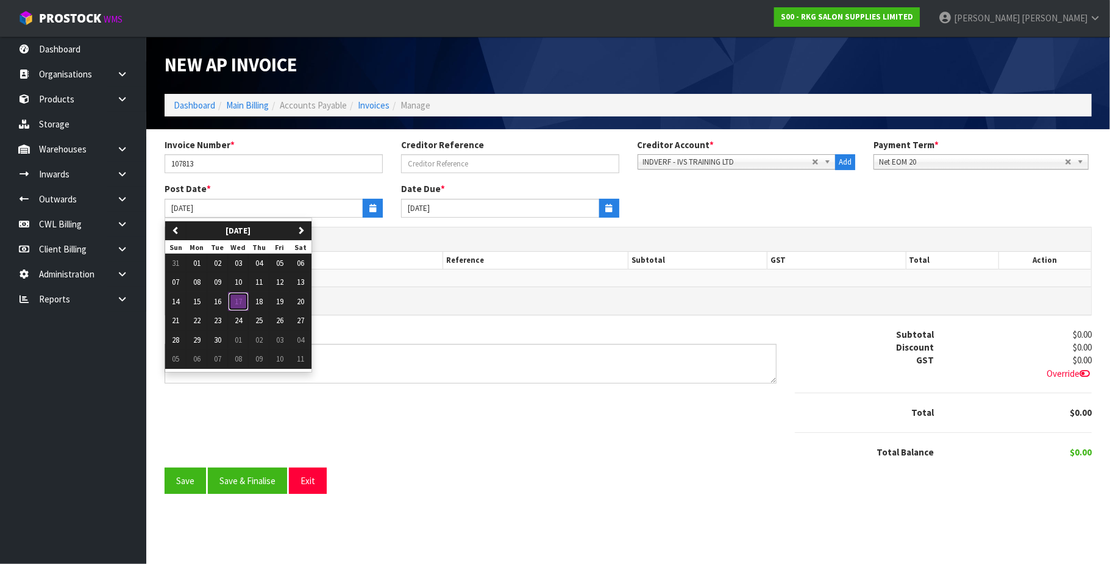
click at [242, 301] on span "17" at bounding box center [238, 301] width 7 height 10
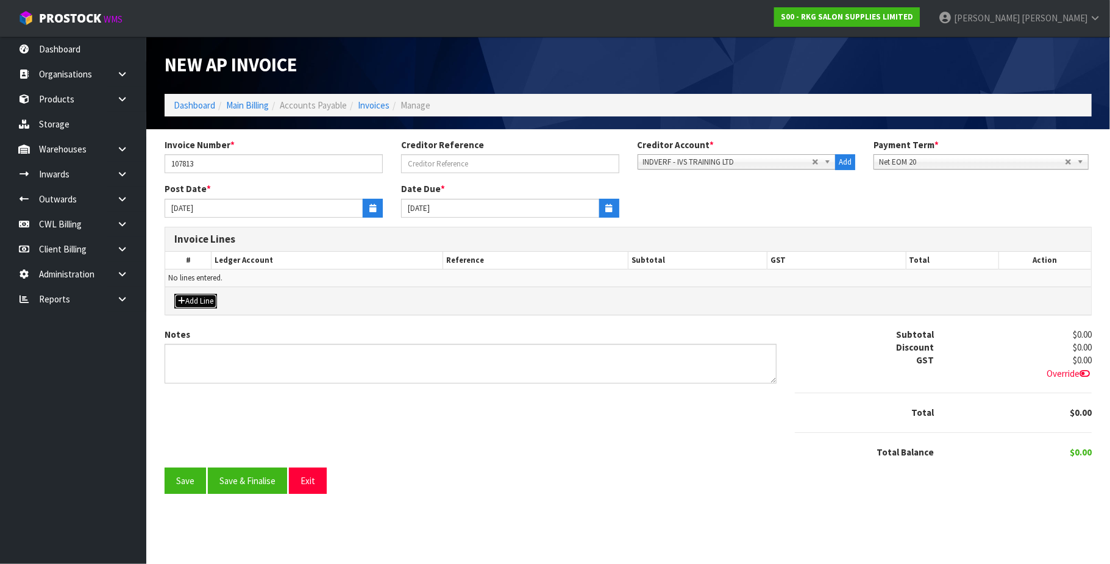
click at [210, 302] on button "Add Line" at bounding box center [195, 301] width 43 height 15
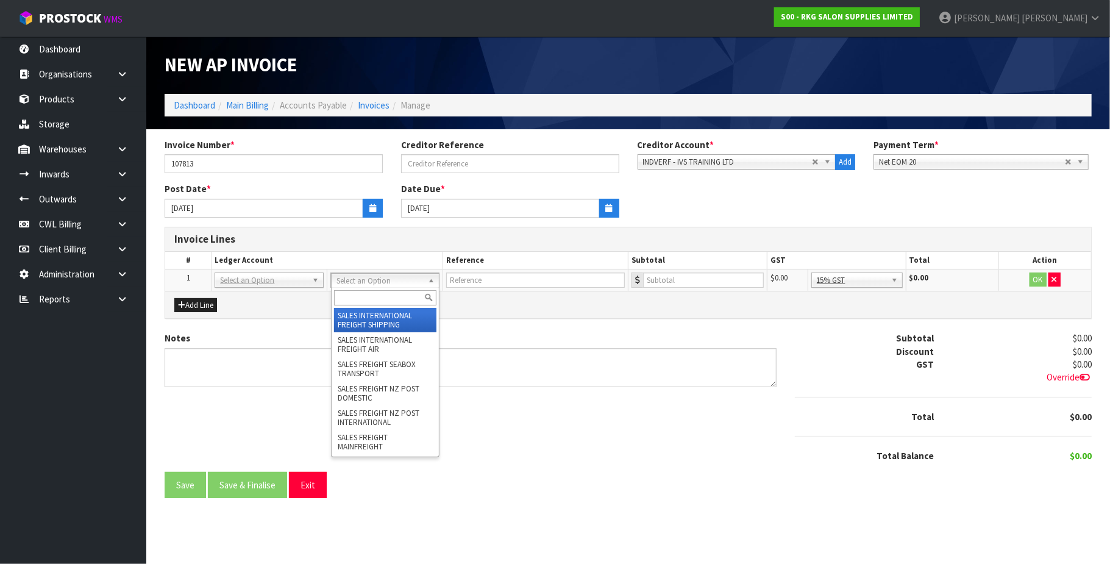
click at [352, 296] on input "text" at bounding box center [385, 297] width 103 height 15
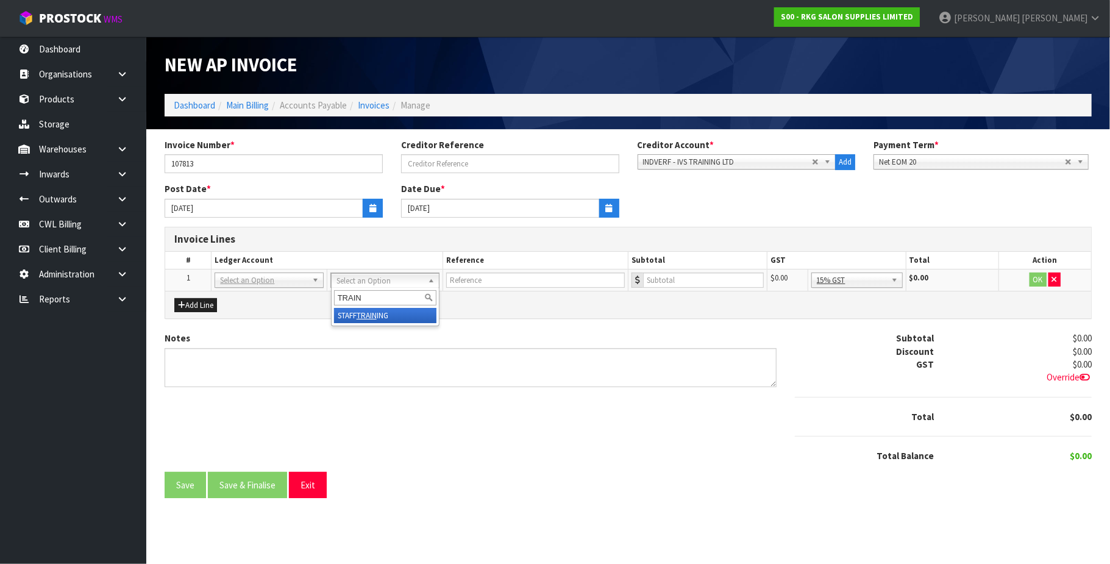
type input "TRAIN"
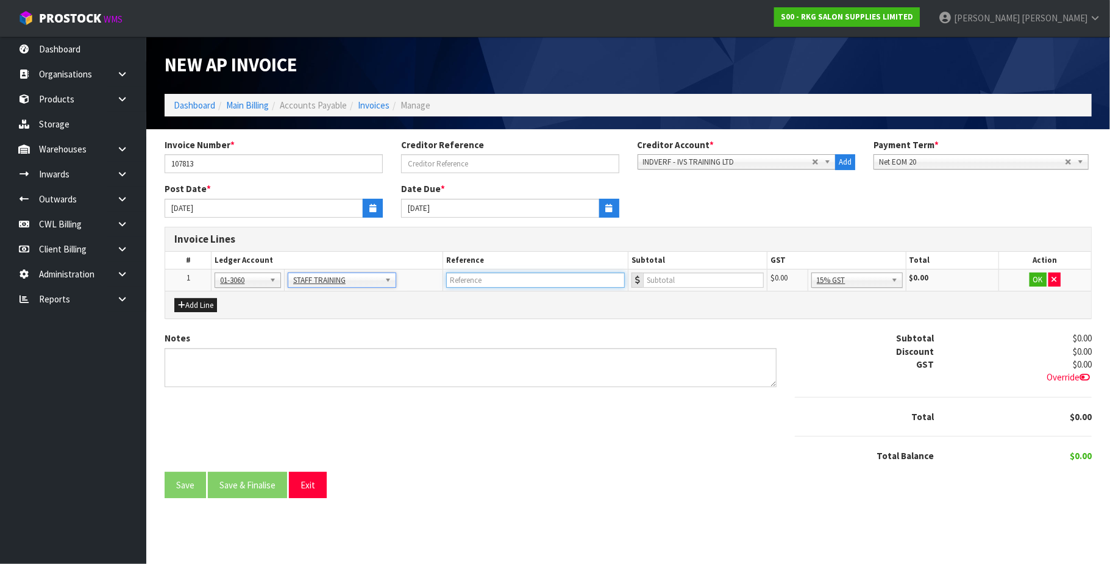
click at [474, 281] on input "text" at bounding box center [535, 280] width 179 height 15
type input "IVS - TRANSITIONAL FACILITY ROD"
type input "425"
click at [1033, 281] on button "OK" at bounding box center [1038, 280] width 17 height 15
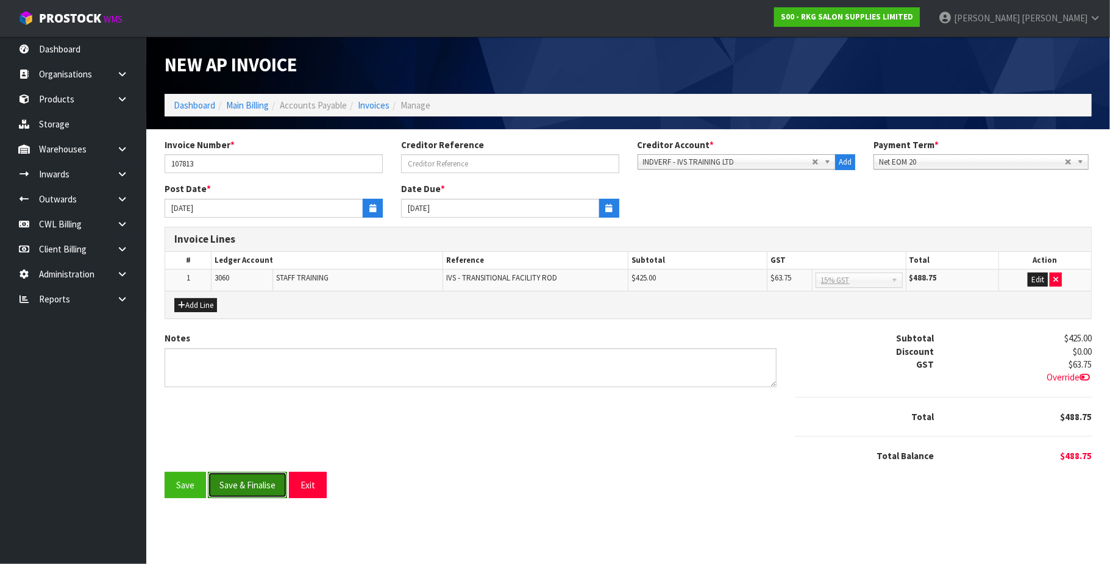
click at [257, 484] on button "Save & Finalise" at bounding box center [247, 485] width 79 height 26
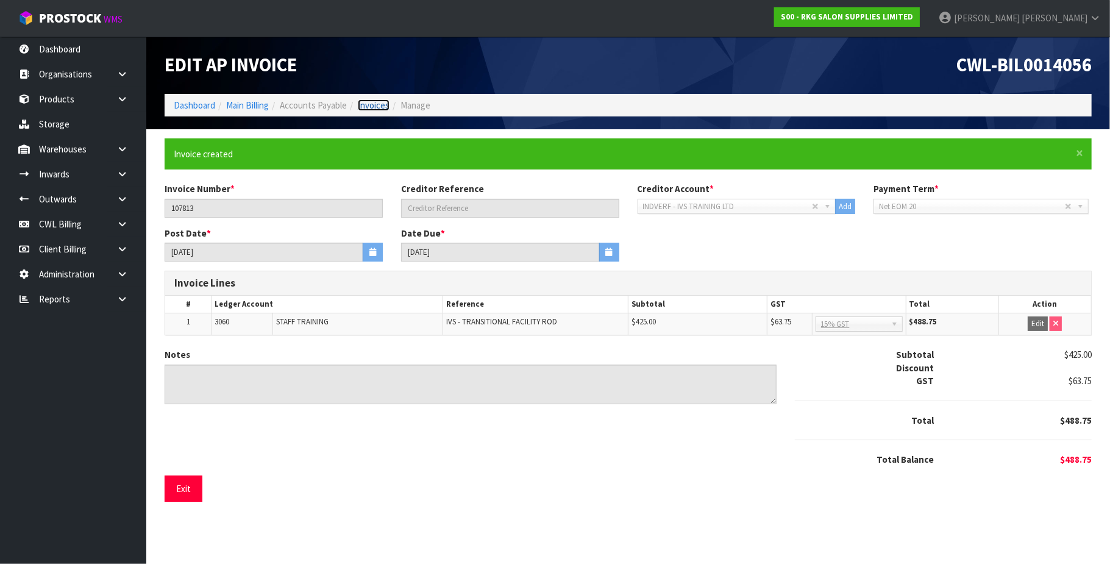
click at [378, 110] on link "Invoices" at bounding box center [374, 105] width 32 height 12
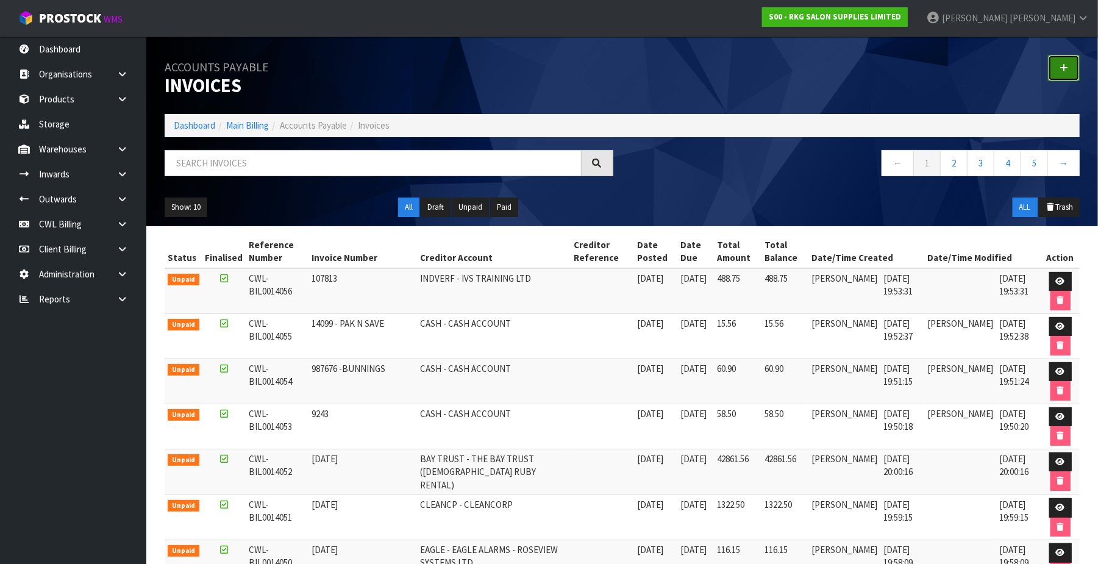
click at [1065, 63] on icon at bounding box center [1064, 67] width 9 height 9
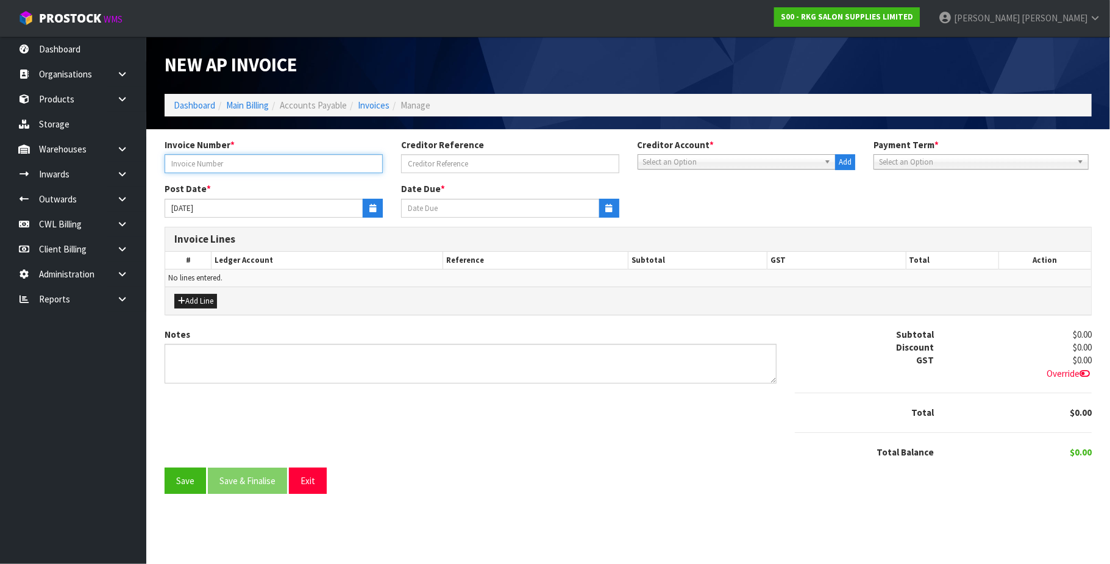
click at [249, 162] on input "text" at bounding box center [274, 163] width 218 height 19
type input "569255"
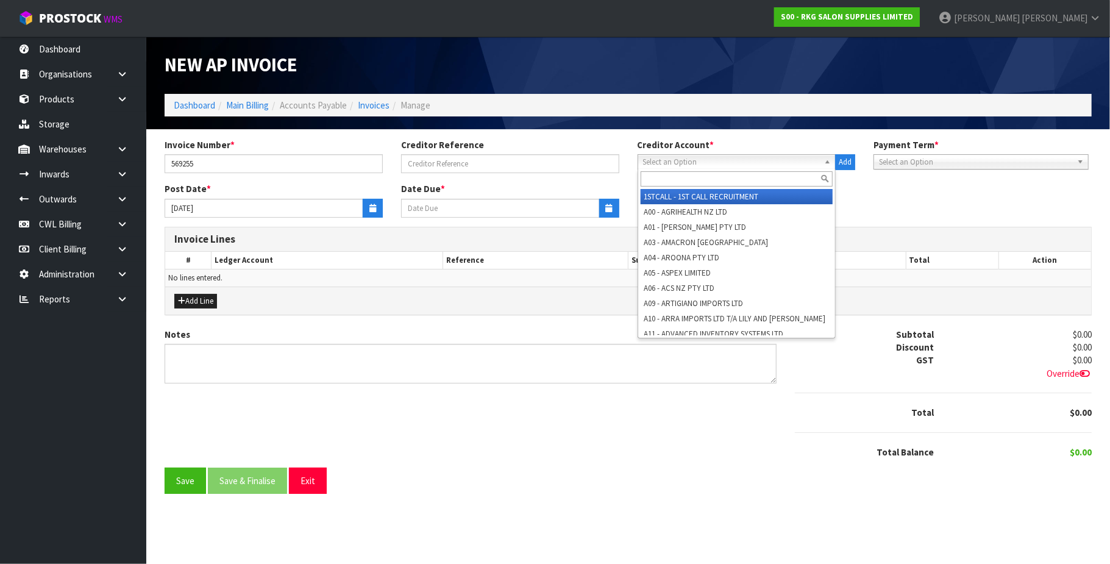
click at [689, 161] on span "Select an Option" at bounding box center [731, 162] width 177 height 15
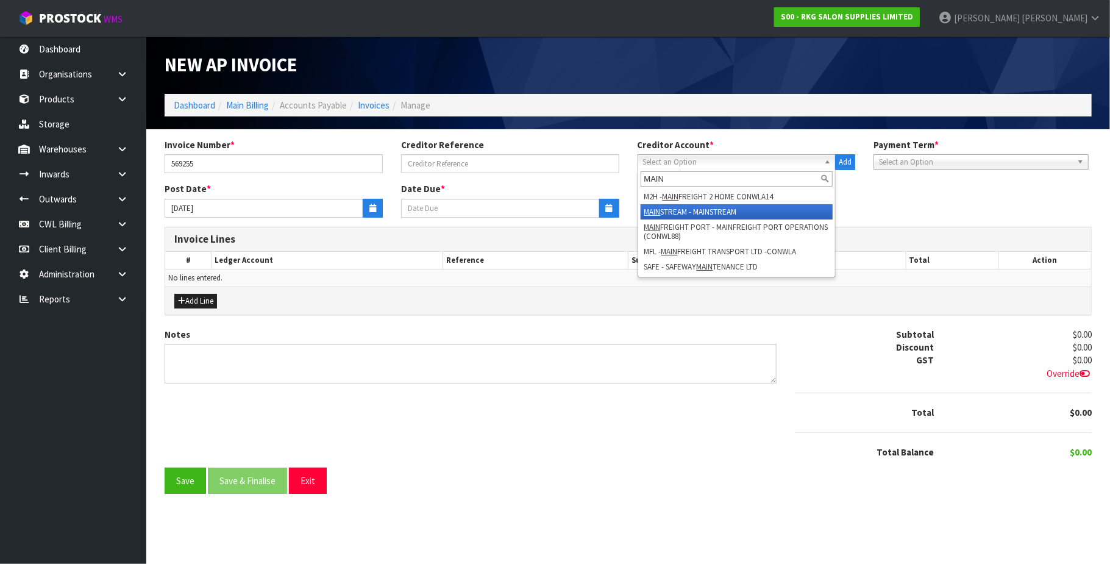
type input "MAIN"
drag, startPoint x: 730, startPoint y: 212, endPoint x: 434, endPoint y: 205, distance: 296.4
click at [729, 212] on li "MAIN STREAM - MAINSTREAM" at bounding box center [737, 211] width 193 height 15
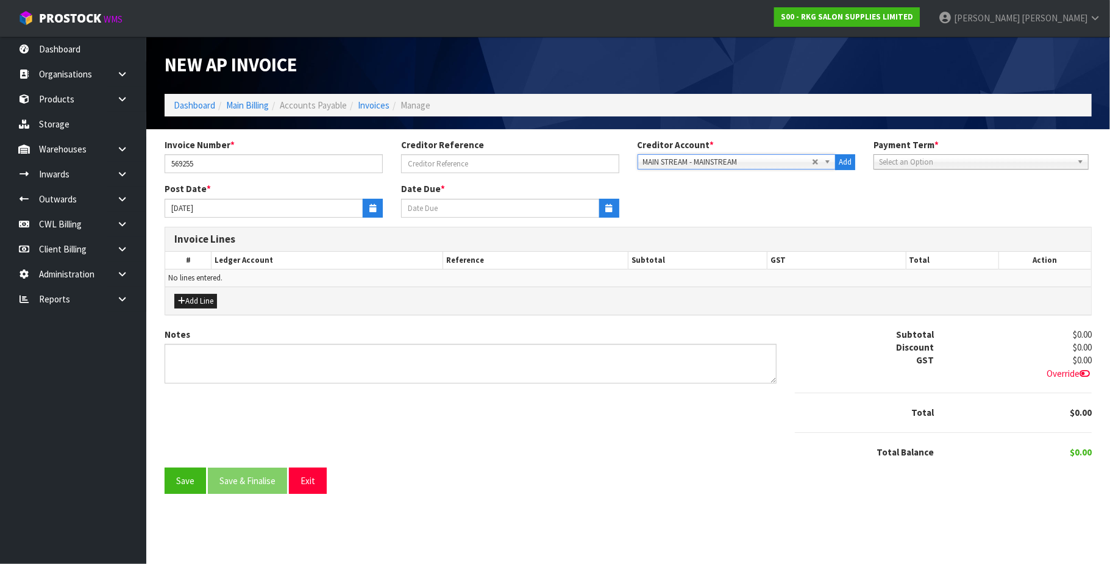
type input "[DATE]"
click at [360, 213] on input "[DATE]" at bounding box center [264, 208] width 199 height 19
click at [366, 212] on button "button" at bounding box center [373, 208] width 20 height 19
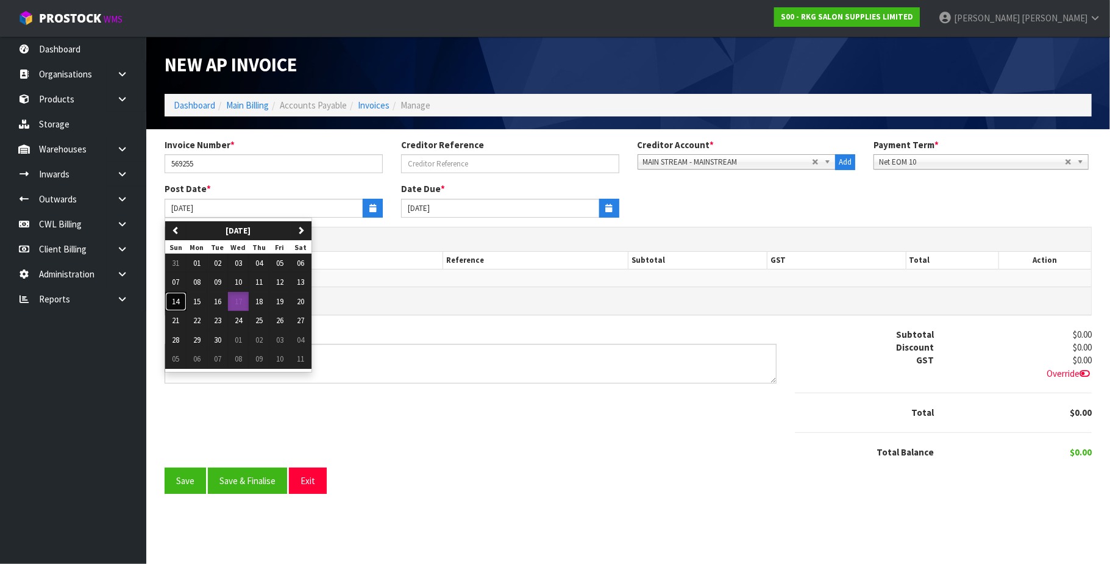
click at [173, 305] on span "14" at bounding box center [176, 301] width 7 height 10
type input "[DATE]"
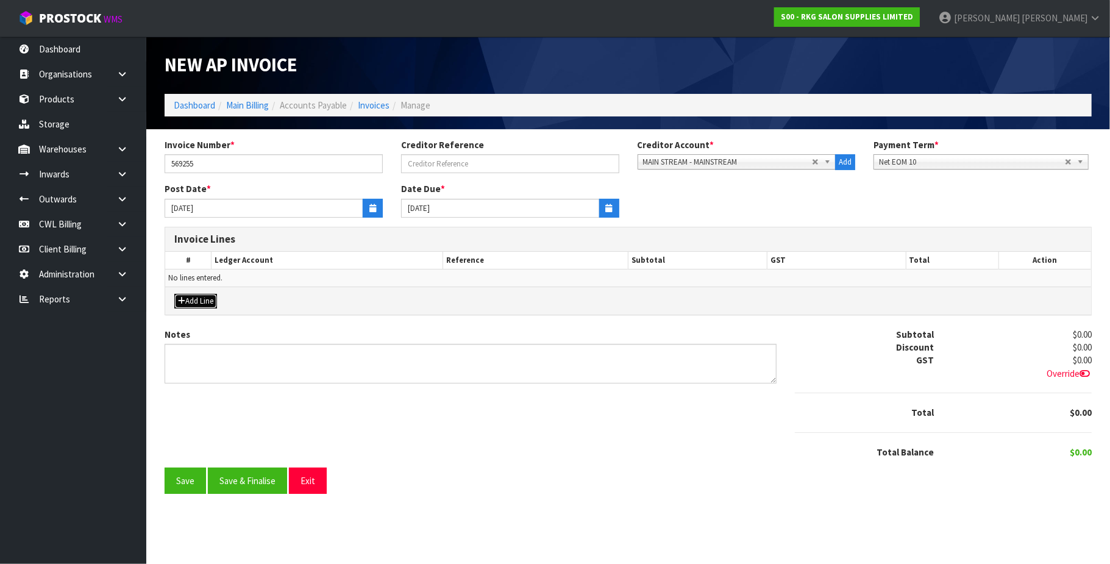
click at [198, 301] on button "Add Line" at bounding box center [195, 301] width 43 height 15
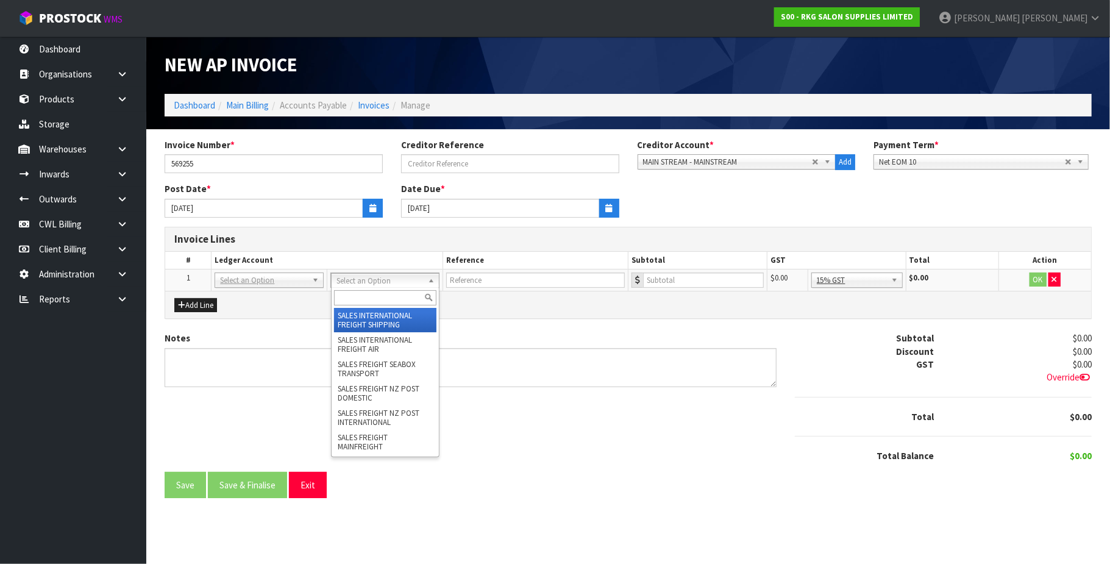
click at [364, 293] on input "text" at bounding box center [385, 297] width 103 height 15
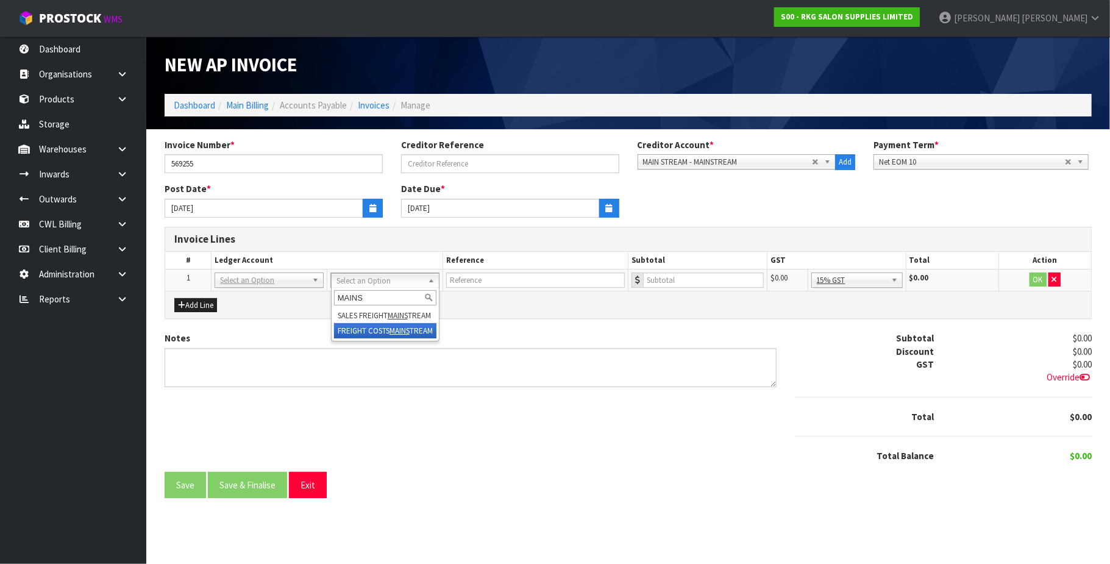
type input "MAINS"
click at [678, 284] on input "number" at bounding box center [703, 280] width 121 height 15
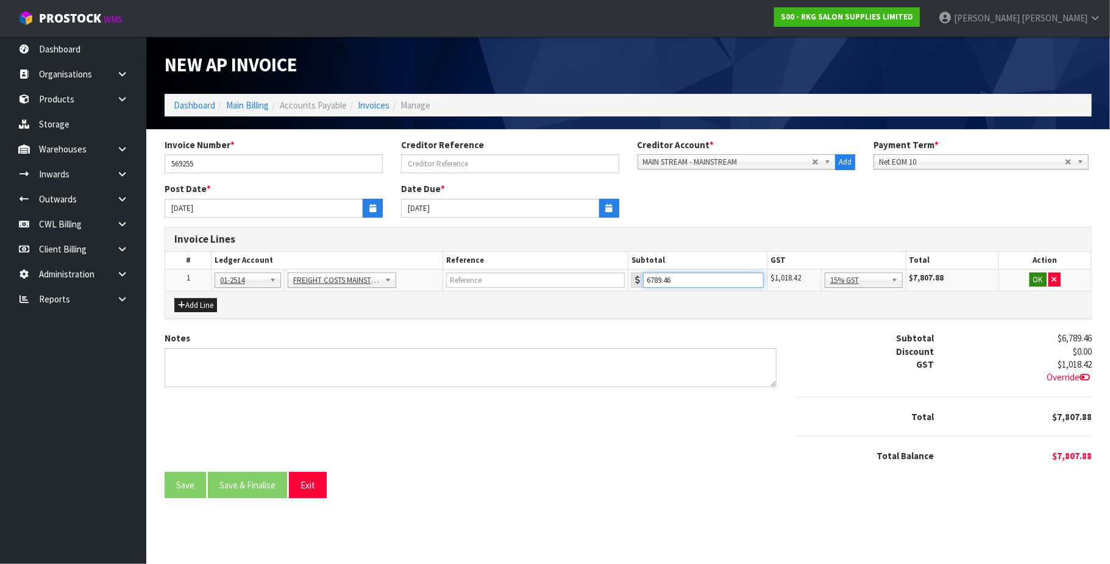
type input "6789.46"
click at [1032, 276] on button "OK" at bounding box center [1038, 280] width 17 height 15
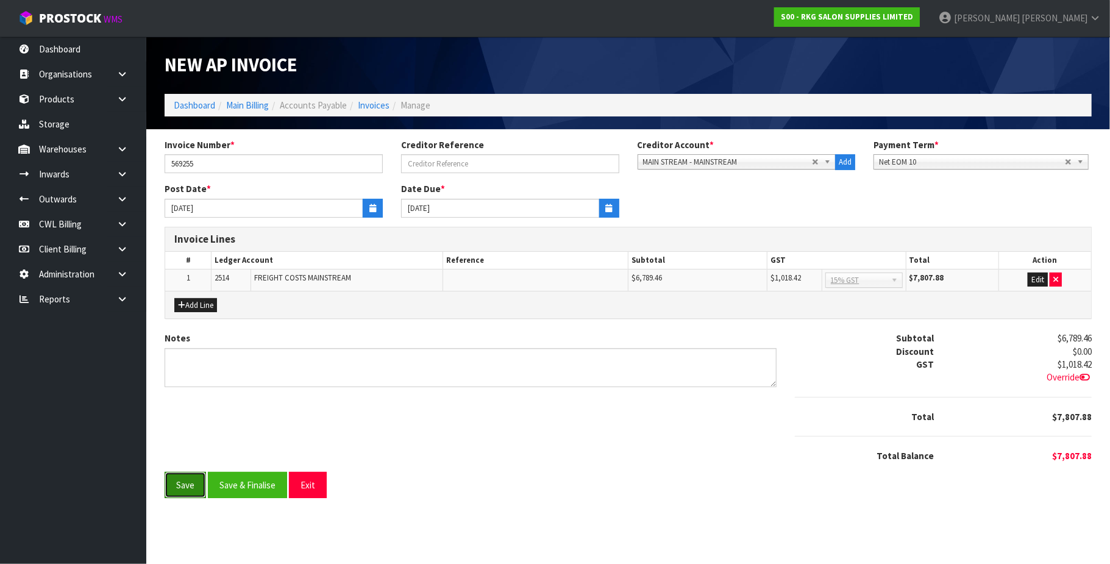
click at [199, 485] on button "Save" at bounding box center [185, 485] width 41 height 26
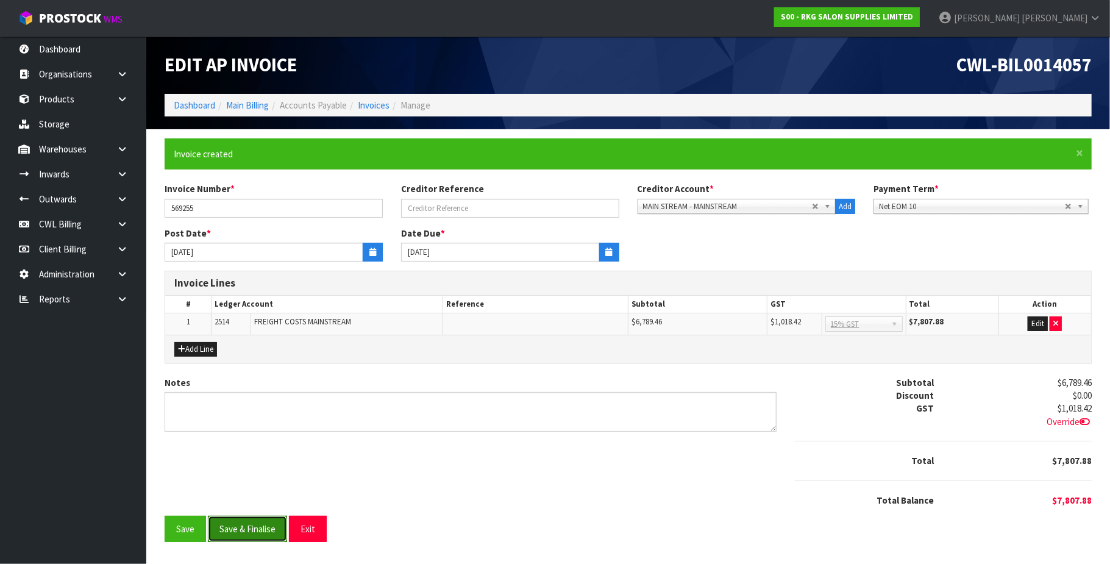
click at [242, 532] on button "Save & Finalise" at bounding box center [247, 529] width 79 height 26
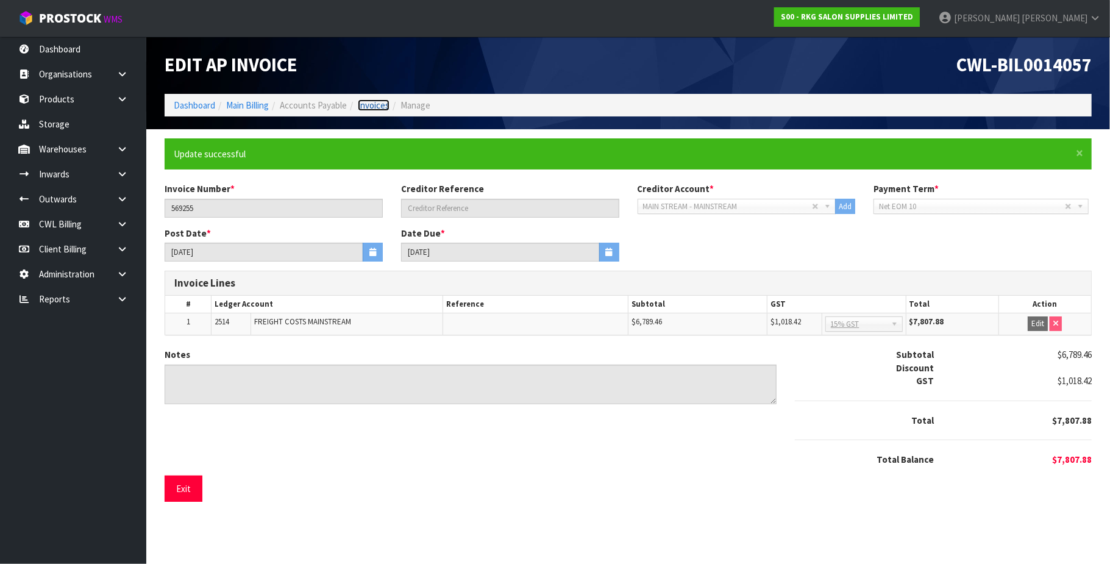
click at [377, 103] on link "Invoices" at bounding box center [374, 105] width 32 height 12
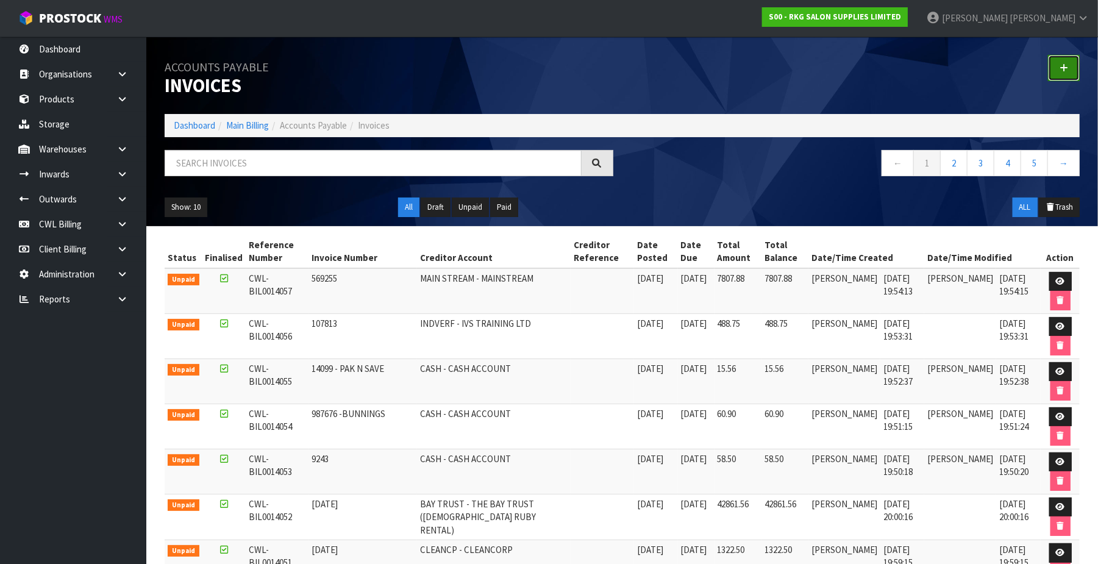
click at [1059, 66] on link at bounding box center [1064, 68] width 32 height 26
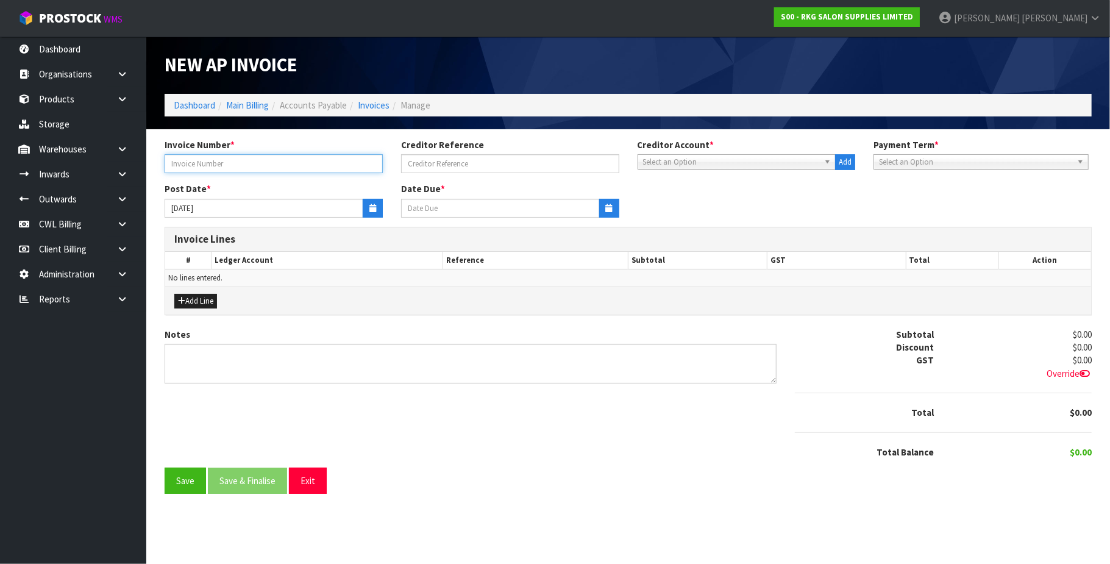
click at [233, 163] on input "text" at bounding box center [274, 163] width 218 height 19
type input "8251"
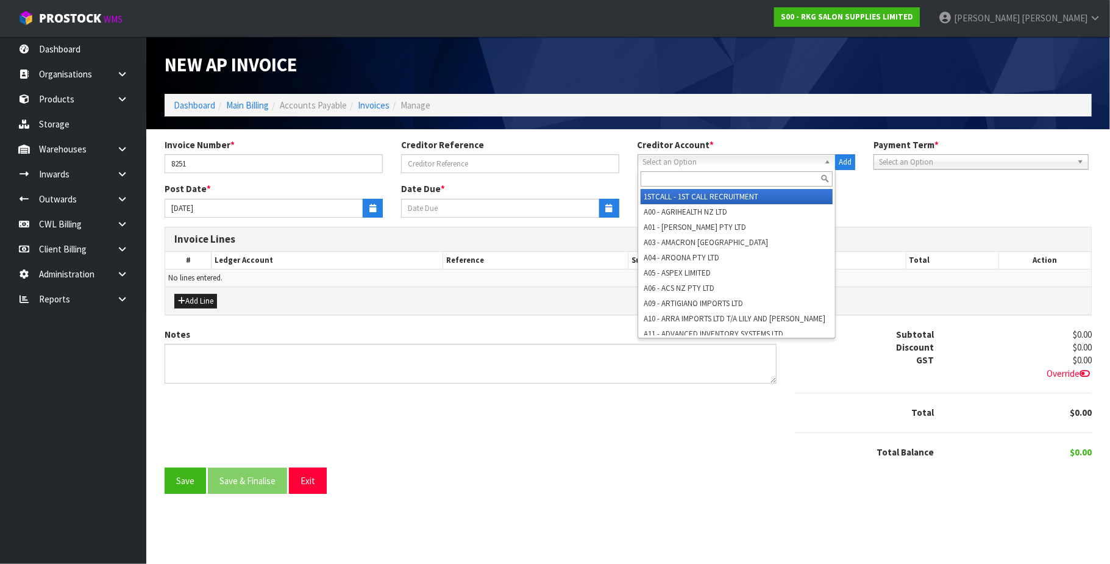
click at [674, 163] on span "Select an Option" at bounding box center [731, 162] width 177 height 15
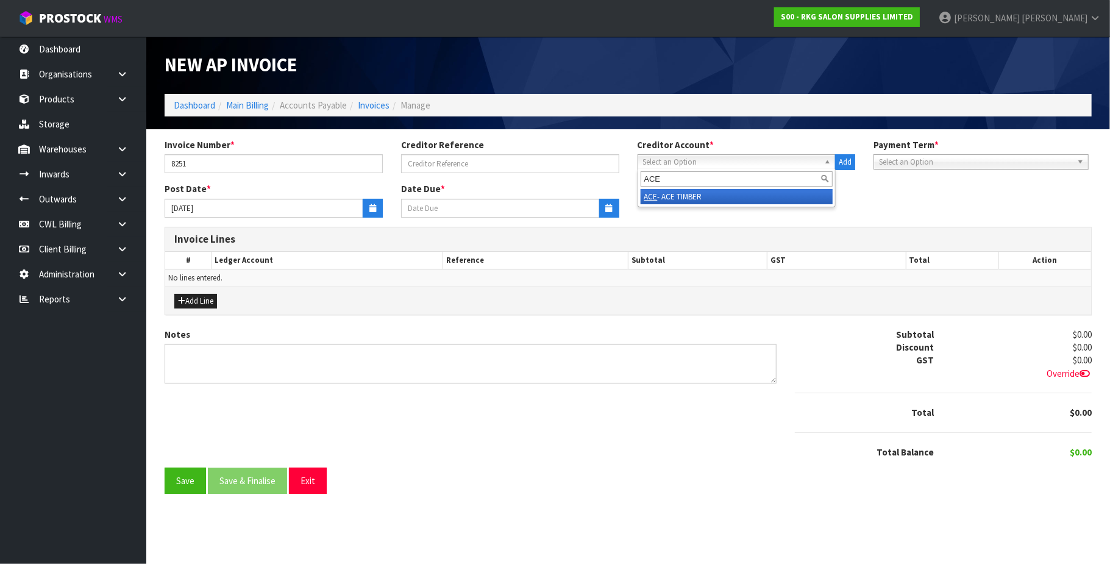
type input "ACE"
click at [665, 199] on li "ACE - ACE TIMBER" at bounding box center [737, 196] width 193 height 15
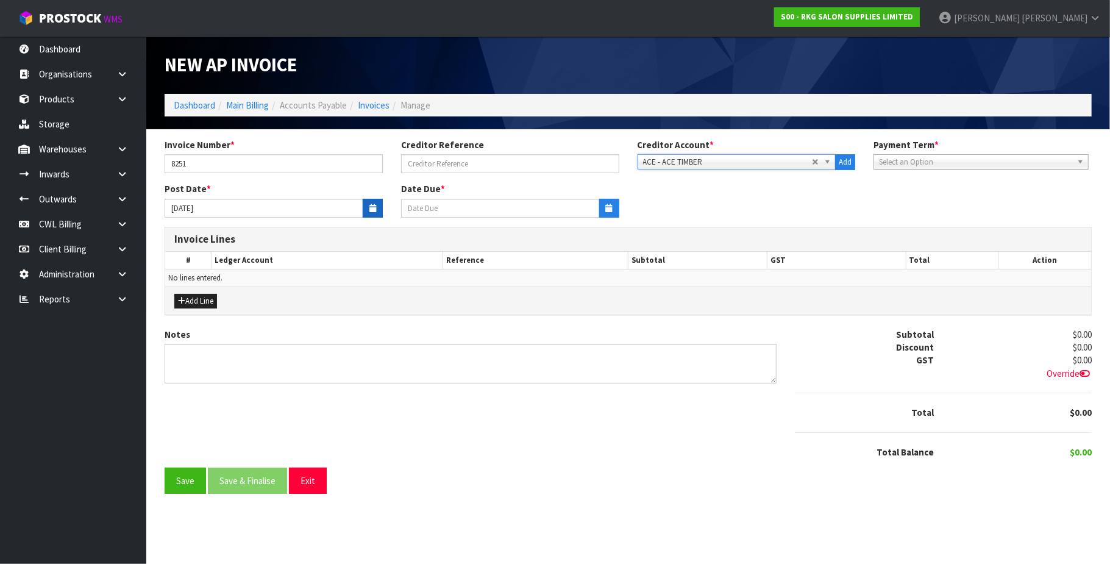
type input "[DATE]"
click at [367, 208] on button "button" at bounding box center [373, 208] width 20 height 19
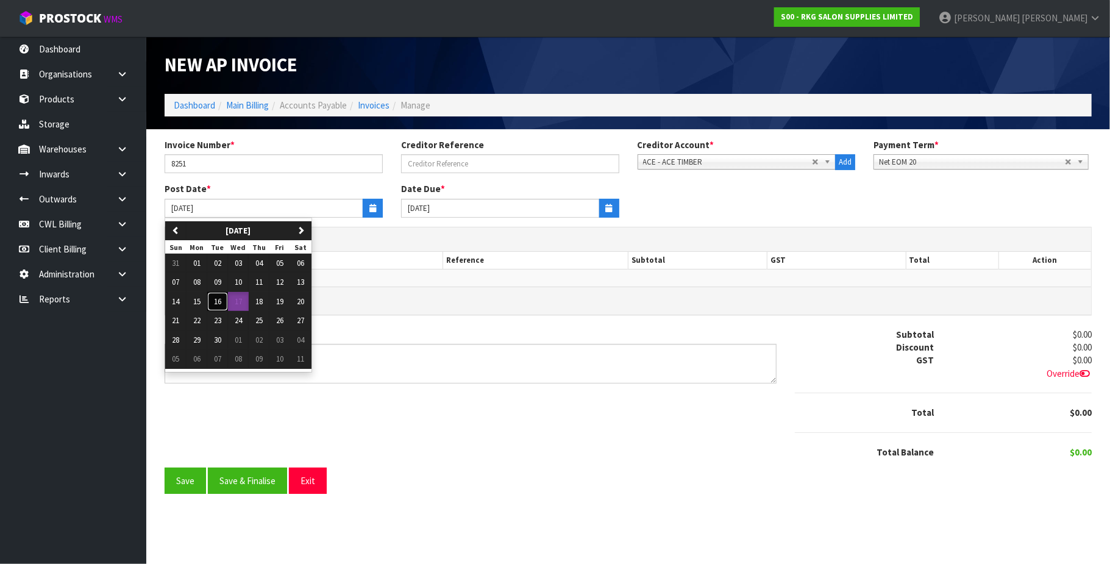
click at [220, 302] on span "16" at bounding box center [217, 301] width 7 height 10
type input "[DATE]"
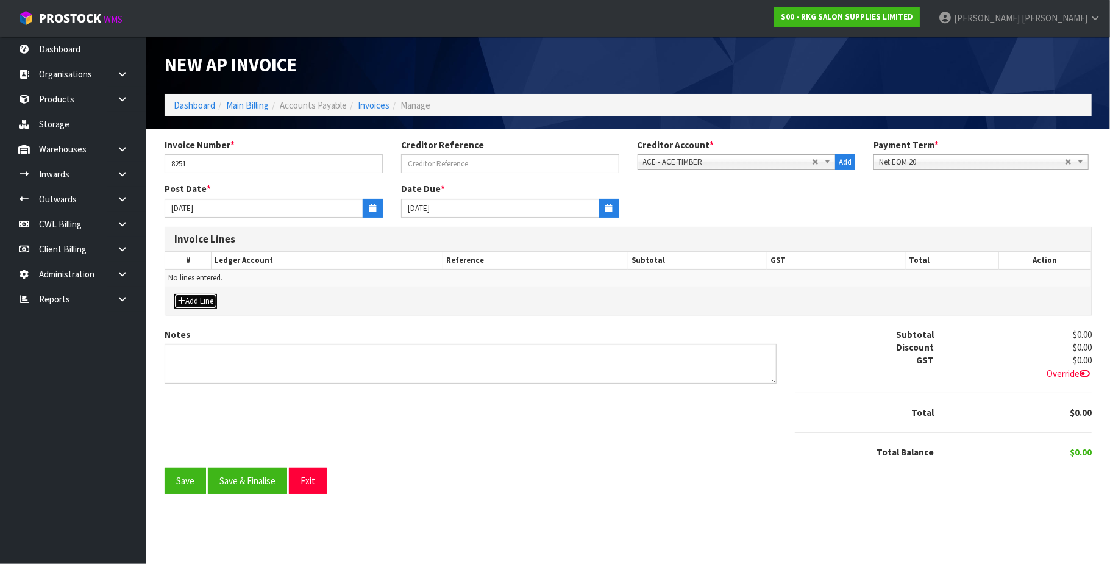
click at [210, 305] on button "Add Line" at bounding box center [195, 301] width 43 height 15
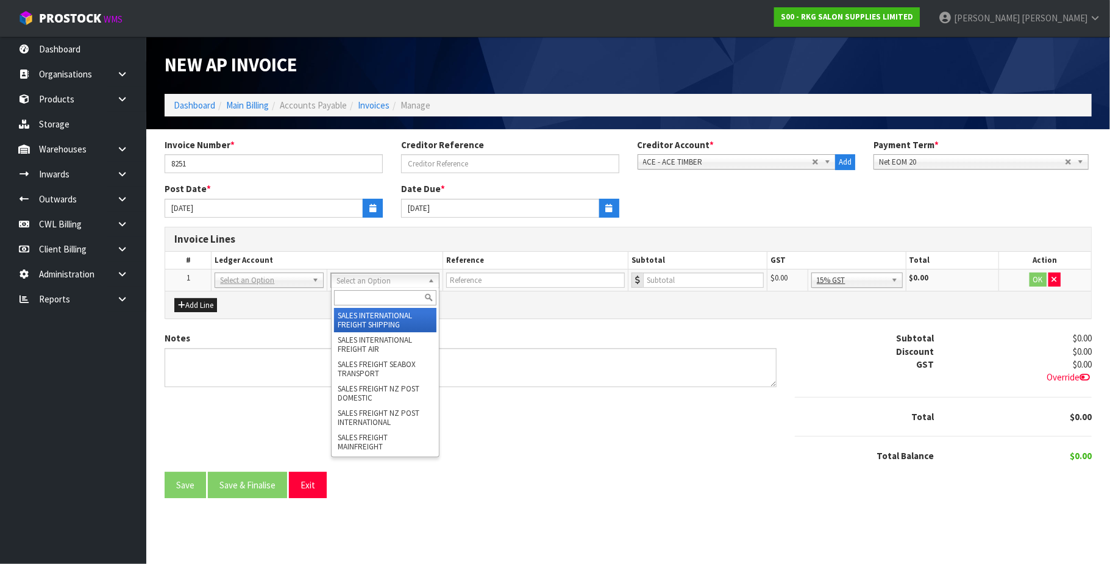
click at [364, 301] on input "text" at bounding box center [385, 297] width 103 height 15
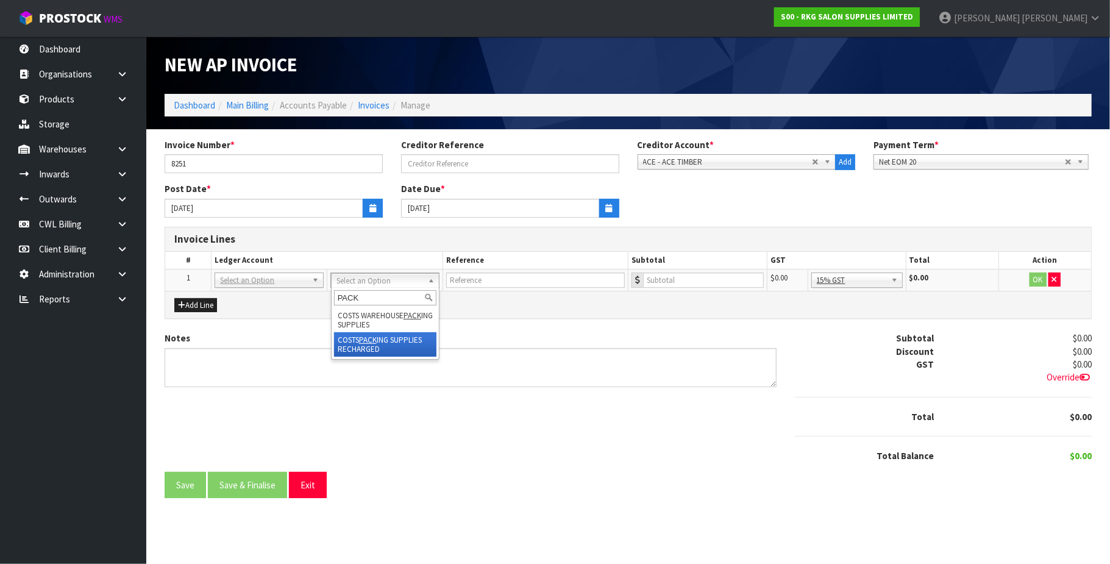
type input "PACK"
drag, startPoint x: 385, startPoint y: 351, endPoint x: 454, endPoint y: 320, distance: 75.0
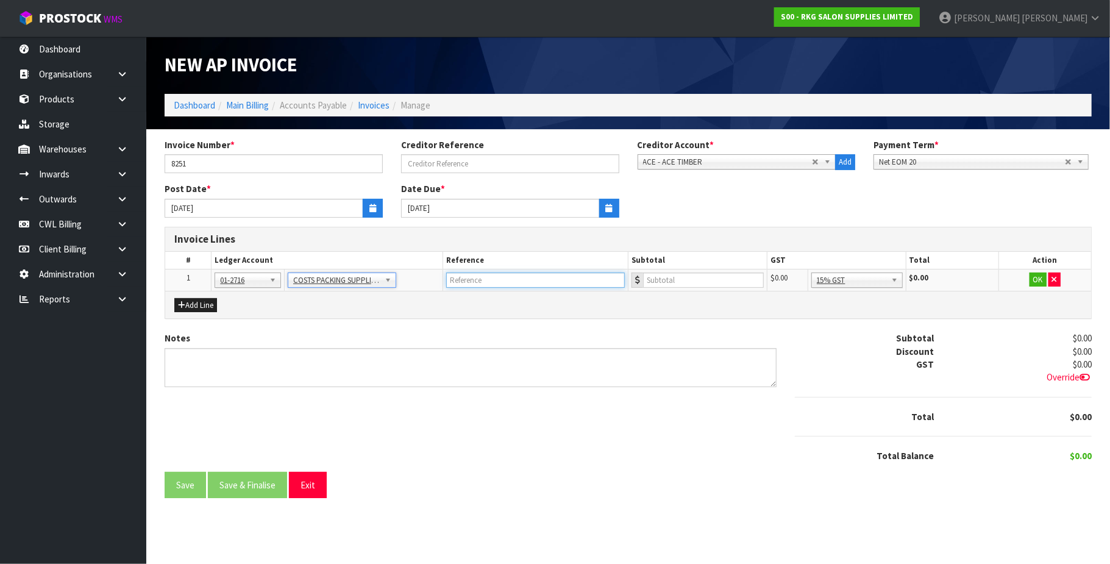
click at [476, 279] on input "text" at bounding box center [535, 280] width 179 height 15
type input "AC SOLAR -5 PALLETS"
click at [669, 284] on input "number" at bounding box center [703, 280] width 121 height 15
type input "260"
click at [1040, 281] on button "OK" at bounding box center [1038, 280] width 17 height 15
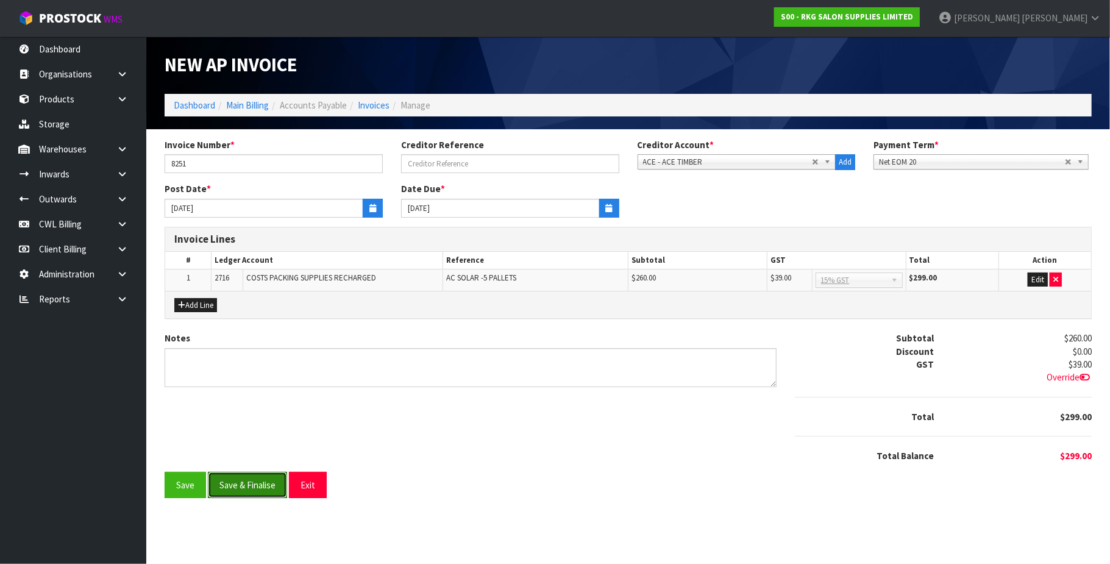
click at [235, 484] on button "Save & Finalise" at bounding box center [247, 485] width 79 height 26
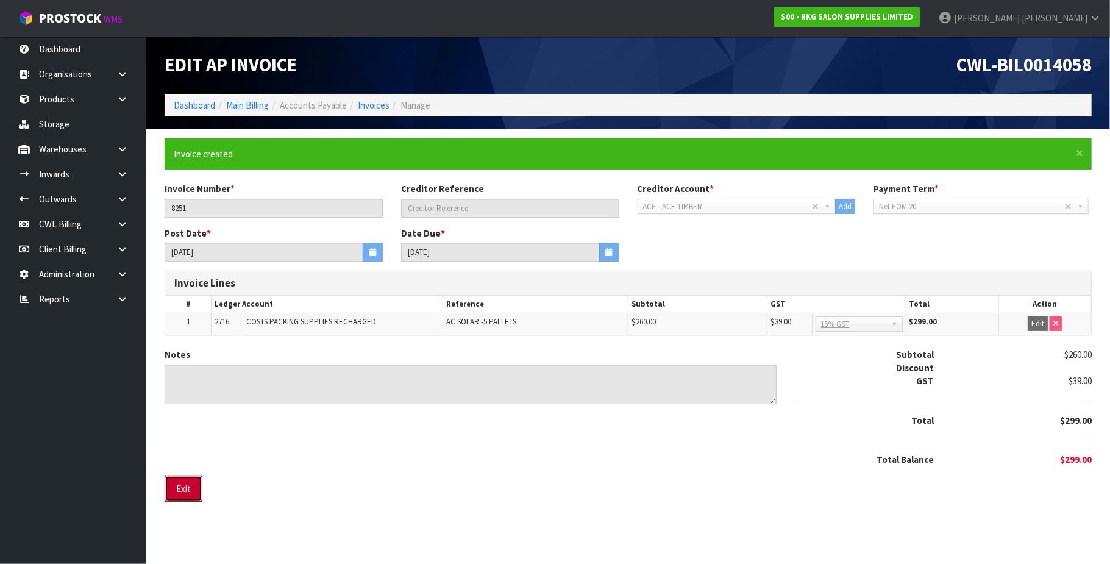
click at [186, 490] on button "Exit" at bounding box center [184, 489] width 38 height 26
